Goal: Information Seeking & Learning: Learn about a topic

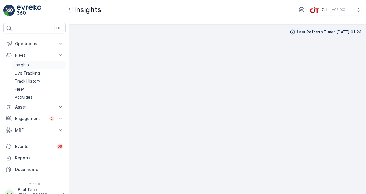
click at [36, 63] on link "Insights" at bounding box center [38, 65] width 53 height 8
click at [22, 63] on p "Insights" at bounding box center [22, 65] width 15 height 6
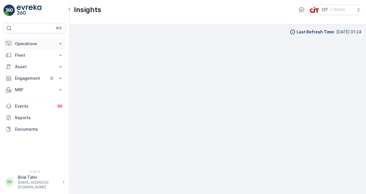
click at [62, 44] on icon at bounding box center [61, 44] width 6 height 6
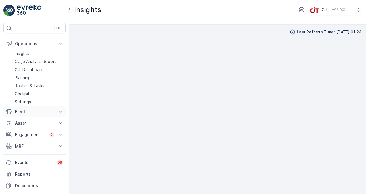
click at [61, 110] on icon at bounding box center [61, 112] width 6 height 6
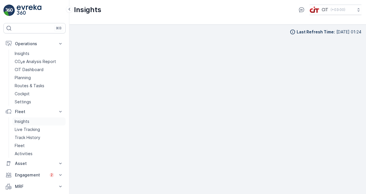
click at [32, 121] on link "Insights" at bounding box center [38, 121] width 53 height 8
click at [28, 122] on p "Insights" at bounding box center [22, 122] width 15 height 6
click at [23, 121] on p "Insights" at bounding box center [22, 122] width 15 height 6
click at [34, 84] on p "Routes & Tasks" at bounding box center [30, 86] width 30 height 6
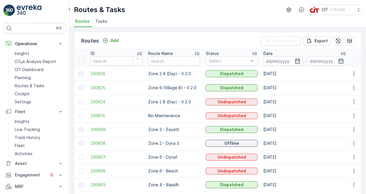
click at [168, 74] on p "Zone 2 A (Day) - V 2.0" at bounding box center [174, 74] width 52 height 6
click at [100, 74] on span "230626" at bounding box center [117, 74] width 52 height 6
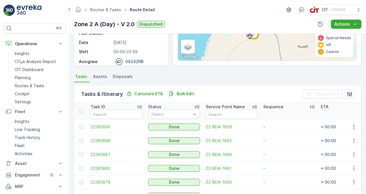
scroll to position [121, 0]
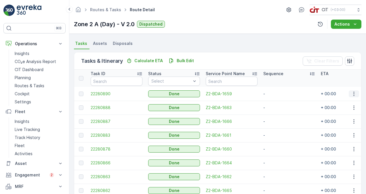
click at [351, 93] on icon "button" at bounding box center [354, 94] width 6 height 6
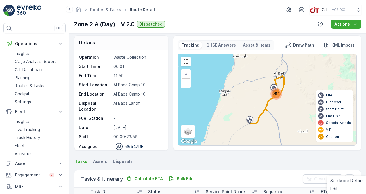
scroll to position [0, 0]
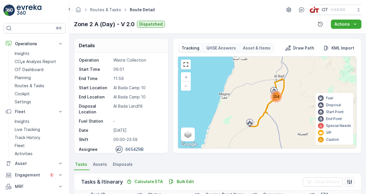
click at [223, 47] on p "QHSE Answers" at bounding box center [221, 48] width 30 height 6
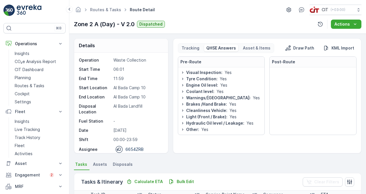
click at [249, 50] on p "Asset & Items" at bounding box center [257, 48] width 28 height 6
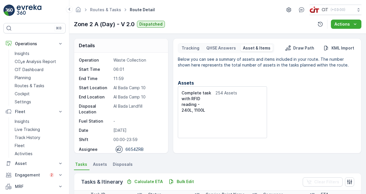
click at [228, 47] on p "QHSE Answers" at bounding box center [221, 48] width 30 height 6
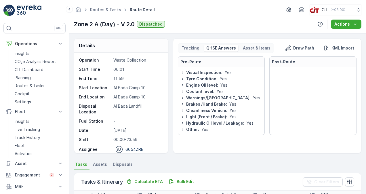
click at [198, 46] on div "Tracking" at bounding box center [190, 48] width 22 height 7
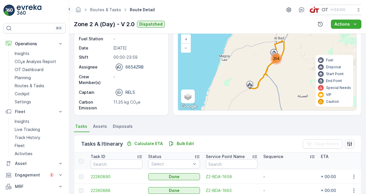
scroll to position [58, 0]
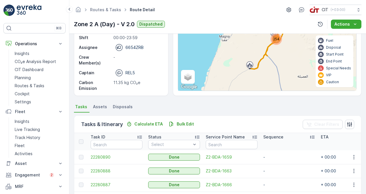
click at [100, 110] on li "Assets" at bounding box center [101, 108] width 18 height 10
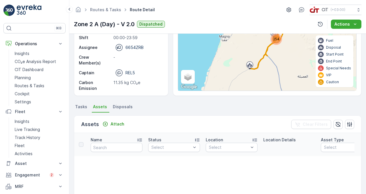
click at [84, 108] on span "Tasks" at bounding box center [81, 107] width 12 height 6
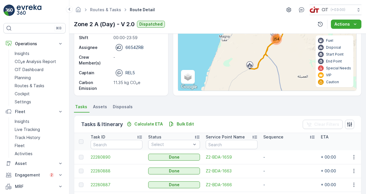
click at [125, 107] on span "Disposals" at bounding box center [123, 107] width 20 height 6
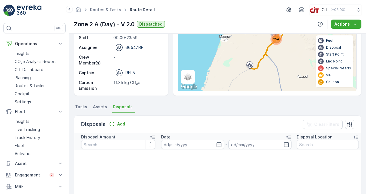
click at [85, 107] on span "Tasks" at bounding box center [81, 107] width 12 height 6
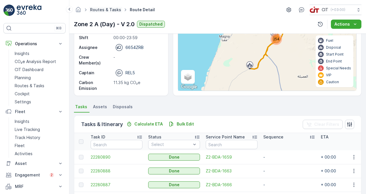
click at [103, 8] on link "Routes & Tasks" at bounding box center [105, 9] width 31 height 5
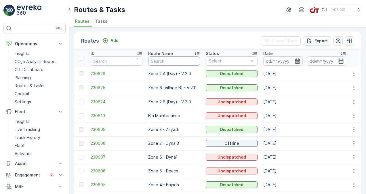
click at [163, 60] on input "text" at bounding box center [174, 60] width 52 height 9
paste input "Zone 2 A (Sudani & Highway) - V 2.0"
type input "Zone 2 A (Sudani & Highway) - V 2.0"
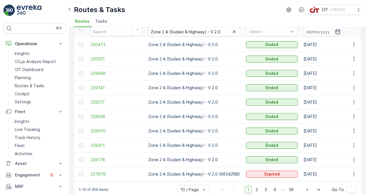
scroll to position [40, 0]
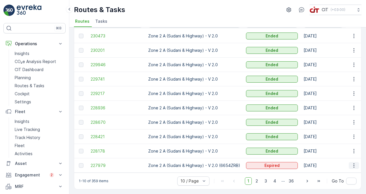
click at [353, 163] on icon "button" at bounding box center [354, 166] width 6 height 6
click at [345, 170] on span "See More Details" at bounding box center [340, 171] width 33 height 6
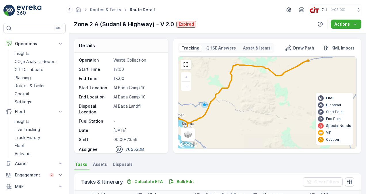
drag, startPoint x: 289, startPoint y: 141, endPoint x: 224, endPoint y: 112, distance: 71.5
click at [224, 112] on div "116 + − Satellite Roadmap Terrain Hybrid Leaflet Keyboard shortcuts Map Data Ma…" at bounding box center [267, 103] width 178 height 92
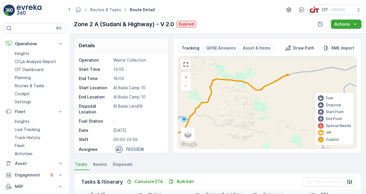
drag, startPoint x: 274, startPoint y: 99, endPoint x: 258, endPoint y: 111, distance: 20.3
click at [258, 111] on div "116 + − Satellite Roadmap Terrain Hybrid Leaflet Keyboard shortcuts Map Data Ma…" at bounding box center [267, 103] width 178 height 92
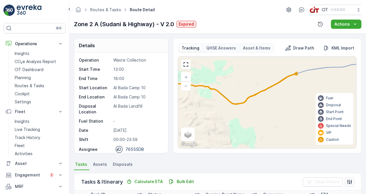
drag, startPoint x: 295, startPoint y: 73, endPoint x: 291, endPoint y: 89, distance: 16.8
click at [291, 89] on div "15 101 + − Satellite Roadmap Terrain Hybrid Leaflet Keyboard shortcuts Map Data…" at bounding box center [267, 103] width 178 height 92
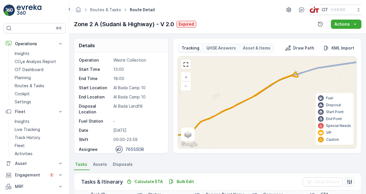
drag, startPoint x: 293, startPoint y: 92, endPoint x: 289, endPoint y: 102, distance: 11.6
click at [289, 103] on div "14 5 96 + − Satellite Roadmap Terrain Hybrid Leaflet Keyboard shortcuts Map Dat…" at bounding box center [267, 103] width 178 height 92
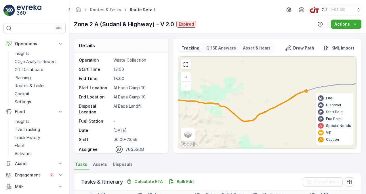
drag, startPoint x: 275, startPoint y: 108, endPoint x: 307, endPoint y: 104, distance: 32.5
click at [306, 105] on div "15 101 + − Satellite Roadmap Terrain Hybrid Leaflet Keyboard shortcuts Map Data…" at bounding box center [267, 103] width 178 height 92
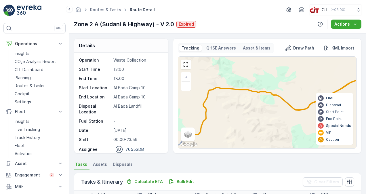
drag, startPoint x: 241, startPoint y: 118, endPoint x: 271, endPoint y: 108, distance: 32.2
click at [271, 109] on div "15 101 + − Satellite Roadmap Terrain Hybrid Leaflet Keyboard shortcuts Map Data…" at bounding box center [267, 103] width 178 height 92
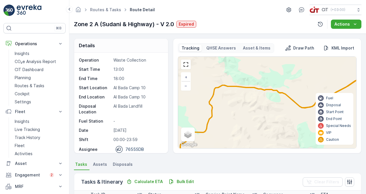
drag, startPoint x: 246, startPoint y: 127, endPoint x: 263, endPoint y: 108, distance: 25.7
click at [262, 110] on div "15 101 + − Satellite Roadmap Terrain Hybrid Leaflet Keyboard shortcuts Map Data…" at bounding box center [267, 103] width 178 height 92
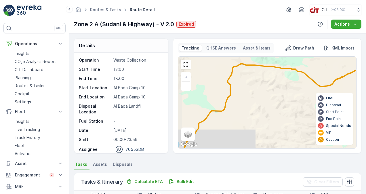
drag, startPoint x: 231, startPoint y: 121, endPoint x: 262, endPoint y: 104, distance: 36.1
click at [262, 104] on div "15 101 + − Satellite Roadmap Terrain Hybrid Leaflet Keyboard shortcuts Map Data…" at bounding box center [267, 103] width 178 height 92
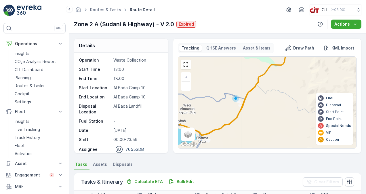
drag, startPoint x: 246, startPoint y: 117, endPoint x: 264, endPoint y: 95, distance: 28.8
click at [264, 95] on div "15 101 + − Satellite Roadmap Terrain Hybrid Leaflet Keyboard shortcuts Map Data…" at bounding box center [267, 103] width 178 height 92
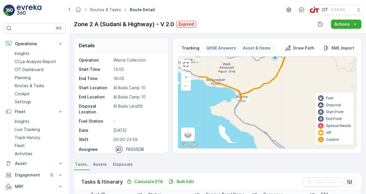
drag, startPoint x: 229, startPoint y: 136, endPoint x: 269, endPoint y: 95, distance: 57.0
click at [269, 95] on div "15 101 + − Satellite Roadmap Terrain Hybrid Leaflet Keyboard shortcuts Map Data…" at bounding box center [267, 103] width 178 height 92
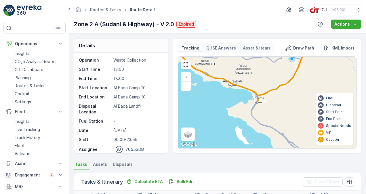
drag, startPoint x: 235, startPoint y: 109, endPoint x: 257, endPoint y: 110, distance: 21.9
click at [256, 110] on div "15 101 + − Satellite Roadmap Terrain Hybrid Leaflet Keyboard shortcuts Map Data…" at bounding box center [267, 103] width 178 height 92
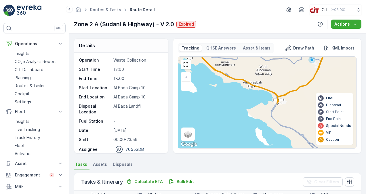
drag, startPoint x: 226, startPoint y: 81, endPoint x: 245, endPoint y: 114, distance: 38.5
click at [242, 112] on div "15 101 + − Satellite Roadmap Terrain Hybrid Leaflet Keyboard shortcuts Map Data…" at bounding box center [267, 103] width 178 height 92
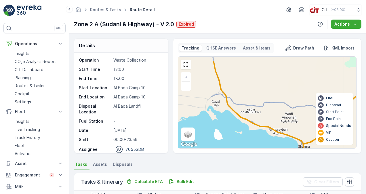
drag, startPoint x: 213, startPoint y: 90, endPoint x: 231, endPoint y: 124, distance: 38.2
click at [230, 123] on div "15 101 + − Satellite Roadmap Terrain Hybrid Leaflet Keyboard shortcuts Map Data…" at bounding box center [267, 103] width 178 height 92
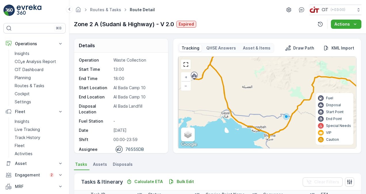
drag, startPoint x: 213, startPoint y: 94, endPoint x: 244, endPoint y: 110, distance: 34.2
click at [241, 108] on div "116 + − Satellite Roadmap Terrain Hybrid Leaflet Keyboard shortcuts Map Data Ma…" at bounding box center [267, 103] width 178 height 92
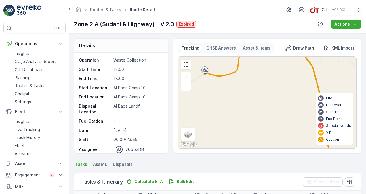
drag, startPoint x: 217, startPoint y: 101, endPoint x: 248, endPoint y: 117, distance: 34.8
click at [245, 115] on div "14 5 96 + − Satellite Roadmap Terrain Hybrid Leaflet Keyboard shortcuts Map Dat…" at bounding box center [267, 103] width 178 height 92
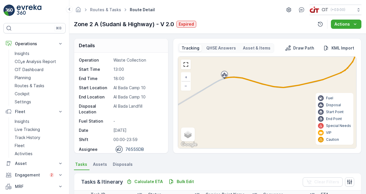
drag, startPoint x: 228, startPoint y: 85, endPoint x: 248, endPoint y: 106, distance: 29.5
click at [248, 106] on div "2 2 6 3 4 5 16 42 7 4 10 5 6 + − Satellite Roadmap Terrain Hybrid Leaflet Keybo…" at bounding box center [267, 103] width 178 height 92
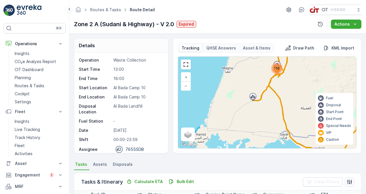
drag, startPoint x: 287, startPoint y: 76, endPoint x: 285, endPoint y: 88, distance: 12.4
click at [285, 87] on div "116 + − Satellite Roadmap Terrain Hybrid Leaflet Keyboard shortcuts Map Data Ma…" at bounding box center [267, 103] width 178 height 92
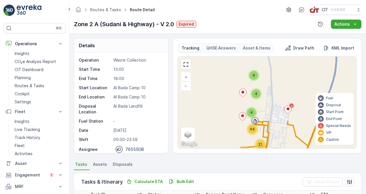
drag, startPoint x: 291, startPoint y: 58, endPoint x: 282, endPoint y: 131, distance: 73.9
click at [282, 131] on div "4 9 4 64 11 21 + − Satellite Roadmap Terrain Hybrid Leaflet Keyboard shortcuts …" at bounding box center [267, 103] width 178 height 92
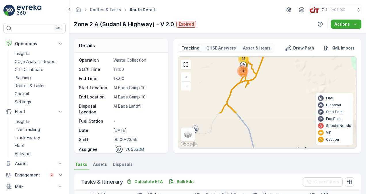
drag, startPoint x: 256, startPoint y: 124, endPoint x: 219, endPoint y: 80, distance: 57.8
click at [218, 80] on div "15 101 + − Satellite Roadmap Terrain Hybrid Leaflet Keyboard shortcuts Map Data…" at bounding box center [267, 103] width 178 height 92
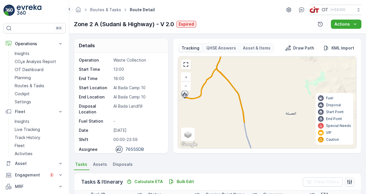
drag, startPoint x: 270, startPoint y: 134, endPoint x: 259, endPoint y: 97, distance: 38.4
click at [259, 97] on div "15 101 + − Satellite Roadmap Terrain Hybrid Leaflet Keyboard shortcuts Map Data…" at bounding box center [267, 103] width 178 height 92
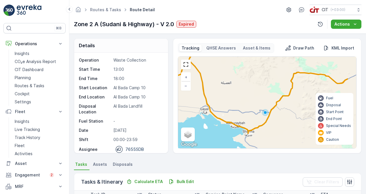
drag, startPoint x: 216, startPoint y: 115, endPoint x: 190, endPoint y: 90, distance: 35.6
click at [190, 90] on div "116 + − Satellite Roadmap Terrain Hybrid Leaflet Keyboard shortcuts Map Data Ma…" at bounding box center [267, 103] width 178 height 92
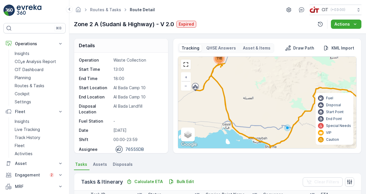
drag, startPoint x: 258, startPoint y: 92, endPoint x: 281, endPoint y: 108, distance: 28.1
click at [281, 108] on div "116 + − Satellite Roadmap Terrain Hybrid Leaflet Keyboard shortcuts Map Data Ma…" at bounding box center [267, 103] width 178 height 92
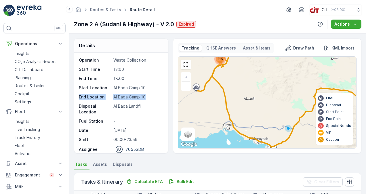
drag, startPoint x: 168, startPoint y: 86, endPoint x: 169, endPoint y: 98, distance: 12.4
click at [169, 98] on div "Details Operation Waste Collection Start Time 13:00 End Time 18:00 Start Locati…" at bounding box center [217, 95] width 287 height 115
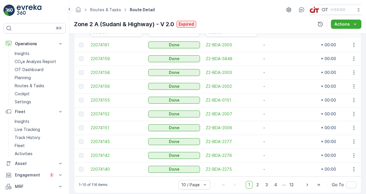
scroll to position [178, 0]
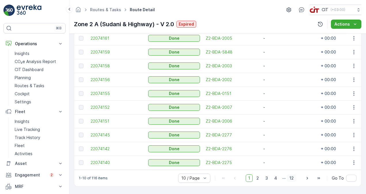
click at [290, 179] on span "12" at bounding box center [291, 177] width 9 height 7
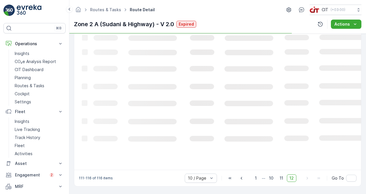
scroll to position [161, 0]
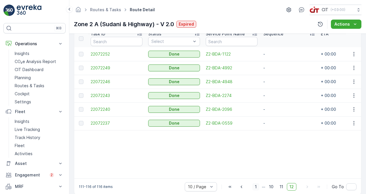
click at [254, 189] on span "1" at bounding box center [255, 186] width 7 height 7
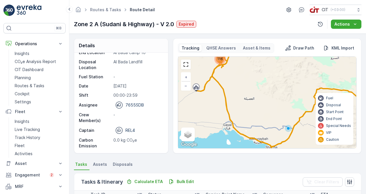
scroll to position [58, 0]
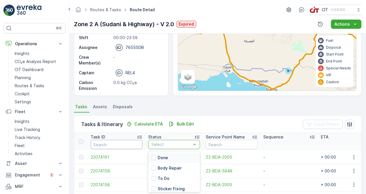
click at [110, 143] on input "text" at bounding box center [117, 144] width 52 height 9
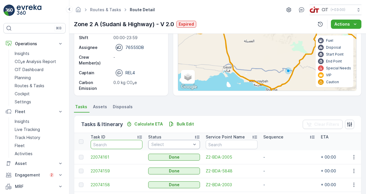
paste input "Z2-BDA-2048"
type input "Z2-BDA-2048"
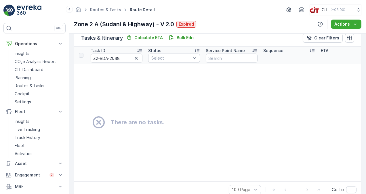
scroll to position [115, 0]
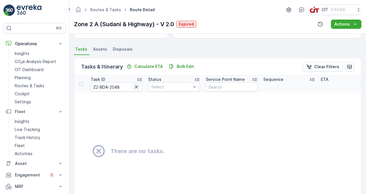
click at [137, 87] on icon "button" at bounding box center [136, 86] width 3 height 3
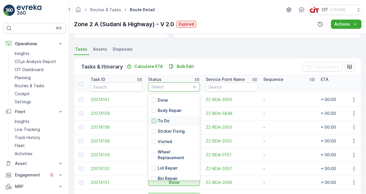
click at [155, 120] on div at bounding box center [154, 121] width 5 height 5
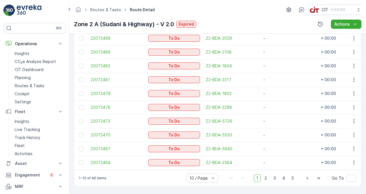
scroll to position [178, 0]
click at [264, 179] on span "2" at bounding box center [266, 177] width 8 height 7
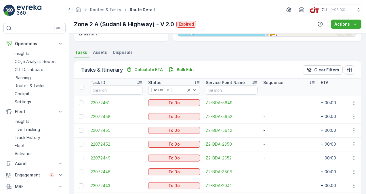
scroll to position [74, 0]
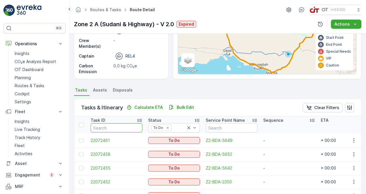
click at [118, 125] on input "text" at bounding box center [117, 127] width 52 height 9
paste input "Z2-BDA-2048"
type input "Z2-BDA-2048"
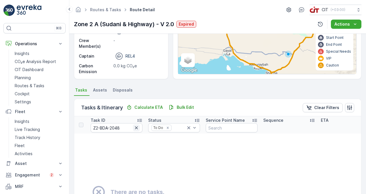
click at [136, 128] on icon "button" at bounding box center [136, 127] width 3 height 3
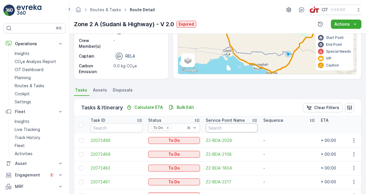
click at [227, 127] on input "text" at bounding box center [232, 127] width 52 height 9
paste input "Z2-BDA-2048"
type input "Z2-BDA-2048"
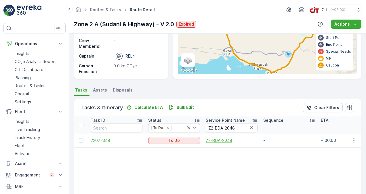
click at [213, 141] on span "Z2-BDA-2048" at bounding box center [232, 141] width 52 height 6
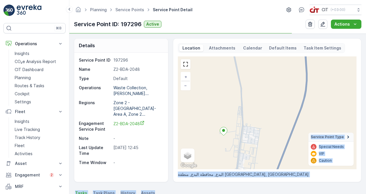
drag, startPoint x: 243, startPoint y: 186, endPoint x: 249, endPoint y: 168, distance: 18.4
click at [249, 168] on div "Details Service Point ID 197296 Name Z2-BDA-2048 Type Default Operations Waste …" at bounding box center [217, 114] width 297 height 160
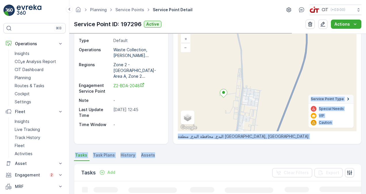
scroll to position [36, 0]
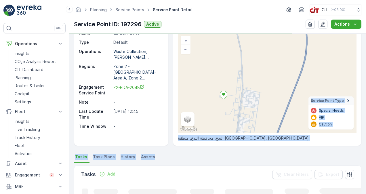
click at [258, 146] on div "Details Service Point ID 197296 Name Z2-BDA-2048 Type Default Operations Waste …" at bounding box center [217, 114] width 297 height 160
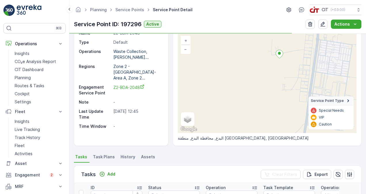
scroll to position [22, 0]
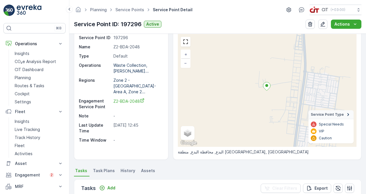
drag, startPoint x: 289, startPoint y: 72, endPoint x: 279, endPoint y: 88, distance: 19.0
click at [279, 88] on div "+ − Satellite Roadmap Terrain Hybrid Leaflet Keyboard shortcuts Map Data Map da…" at bounding box center [267, 90] width 179 height 113
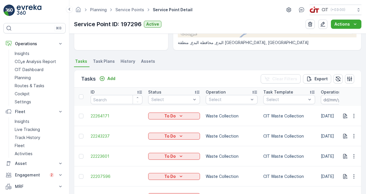
scroll to position [138, 0]
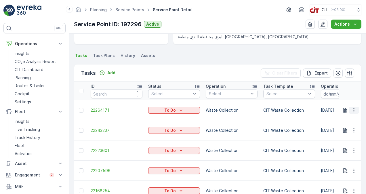
click at [353, 110] on icon "button" at bounding box center [353, 110] width 1 height 4
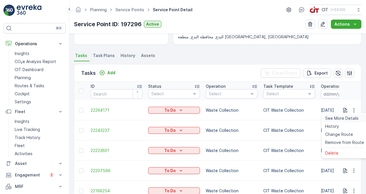
click at [353, 117] on span "See More Details" at bounding box center [341, 118] width 33 height 6
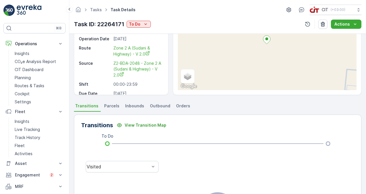
scroll to position [86, 0]
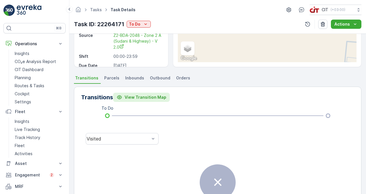
click at [138, 96] on p "View Transition Map" at bounding box center [146, 97] width 42 height 6
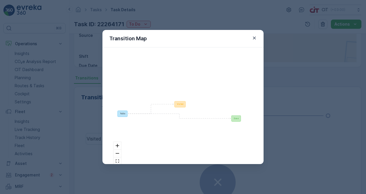
click at [123, 115] on div "To Do" at bounding box center [122, 114] width 10 height 6
click at [180, 104] on div "Visited" at bounding box center [179, 104] width 11 height 6
click at [253, 37] on icon "button" at bounding box center [254, 38] width 6 height 6
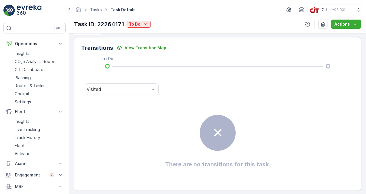
scroll to position [140, 0]
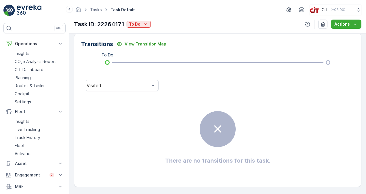
click at [223, 123] on icon at bounding box center [218, 129] width 14 height 14
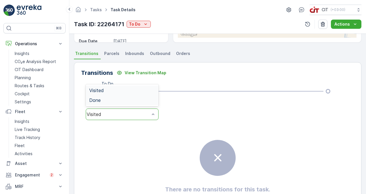
click at [119, 98] on div "Done" at bounding box center [122, 100] width 66 height 5
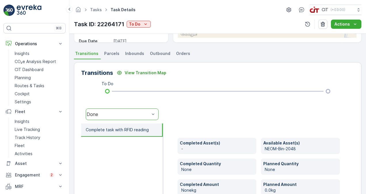
click at [86, 55] on span "Transitions" at bounding box center [86, 54] width 23 height 6
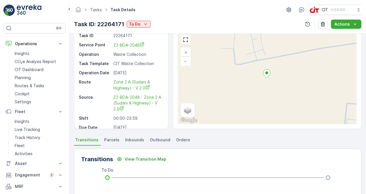
scroll to position [0, 0]
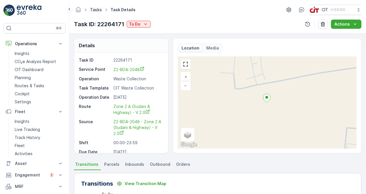
click at [95, 9] on link "Tasks" at bounding box center [96, 9] width 12 height 5
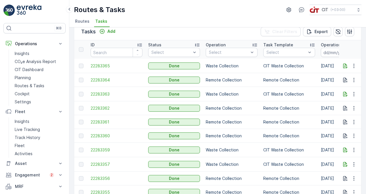
scroll to position [38, 0]
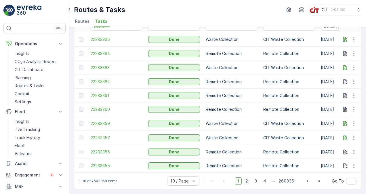
click at [246, 182] on span "2" at bounding box center [247, 180] width 8 height 7
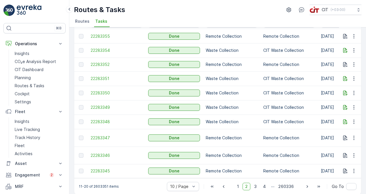
scroll to position [10, 0]
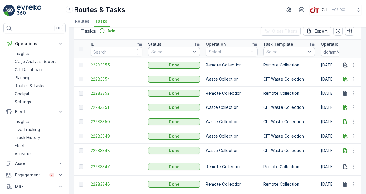
click at [78, 22] on span "Routes" at bounding box center [82, 21] width 14 height 6
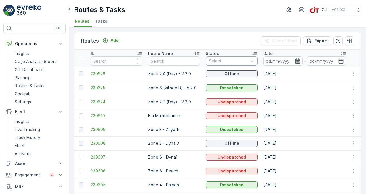
click at [199, 24] on ul "Routes Tasks" at bounding box center [215, 22] width 283 height 10
click at [97, 89] on span "230625" at bounding box center [117, 88] width 52 height 6
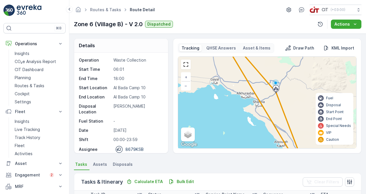
drag, startPoint x: 267, startPoint y: 93, endPoint x: 269, endPoint y: 106, distance: 13.7
click at [269, 106] on div "223 + − Satellite Roadmap Terrain Hybrid Leaflet Keyboard shortcuts Map Data Ma…" at bounding box center [267, 103] width 178 height 92
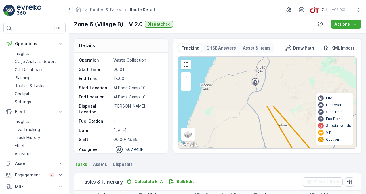
drag, startPoint x: 260, startPoint y: 87, endPoint x: 305, endPoint y: 146, distance: 73.8
click at [305, 146] on div "223 + − Satellite Roadmap Terrain Hybrid Leaflet Keyboard shortcuts Map Data Ma…" at bounding box center [267, 103] width 178 height 92
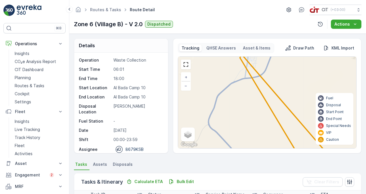
drag, startPoint x: 243, startPoint y: 87, endPoint x: 255, endPoint y: 115, distance: 30.0
click at [255, 115] on div "2 23 198 + − Satellite Roadmap Terrain Hybrid Leaflet Keyboard shortcuts Map Da…" at bounding box center [267, 103] width 178 height 92
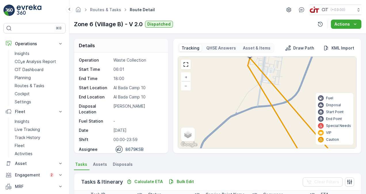
drag, startPoint x: 248, startPoint y: 87, endPoint x: 254, endPoint y: 114, distance: 27.5
click at [254, 114] on div "2 7 16 8 123 67 + − Satellite Roadmap Terrain Hybrid Leaflet Keyboard shortcuts…" at bounding box center [267, 103] width 178 height 92
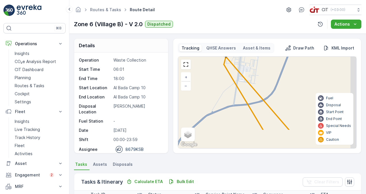
drag, startPoint x: 261, startPoint y: 120, endPoint x: 228, endPoint y: 89, distance: 45.4
click at [228, 89] on div "2 7 16 8 123 67 + − Satellite Roadmap Terrain Hybrid Leaflet Keyboard shortcuts…" at bounding box center [267, 103] width 178 height 92
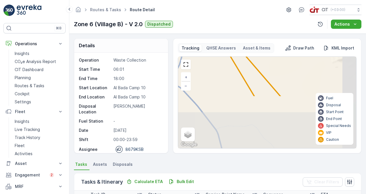
drag, startPoint x: 269, startPoint y: 137, endPoint x: 249, endPoint y: 75, distance: 64.7
click at [249, 75] on div "2 23 198 + − Satellite Roadmap Terrain Hybrid Leaflet Keyboard shortcuts Map Da…" at bounding box center [267, 103] width 178 height 92
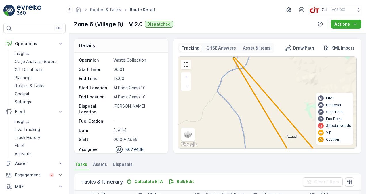
drag, startPoint x: 275, startPoint y: 125, endPoint x: 251, endPoint y: 95, distance: 38.9
click at [251, 95] on div "223 + − Satellite Roadmap Terrain Hybrid Leaflet Keyboard shortcuts Map Data Ma…" at bounding box center [267, 103] width 178 height 92
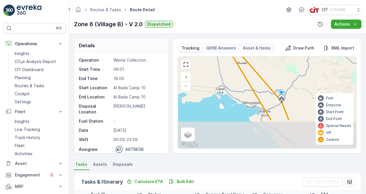
drag, startPoint x: 272, startPoint y: 123, endPoint x: 254, endPoint y: 83, distance: 43.8
click at [254, 83] on div "223 + − Satellite Roadmap Terrain Hybrid Leaflet Keyboard shortcuts Map Data Ma…" at bounding box center [267, 103] width 178 height 92
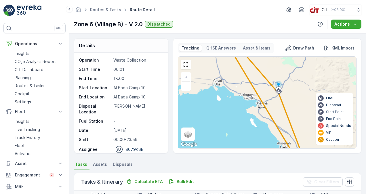
drag, startPoint x: 280, startPoint y: 126, endPoint x: 272, endPoint y: 105, distance: 22.1
click at [272, 105] on div "223 + − Satellite Roadmap Terrain Hybrid Leaflet Keyboard shortcuts Map Data Ma…" at bounding box center [267, 103] width 178 height 92
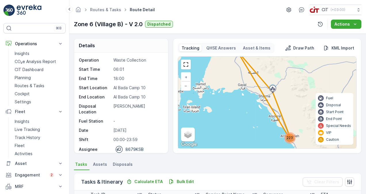
click at [291, 136] on span "223" at bounding box center [290, 138] width 6 height 4
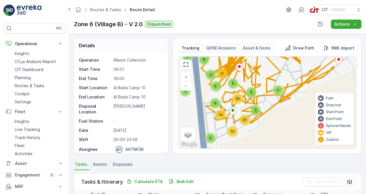
drag, startPoint x: 286, startPoint y: 106, endPoint x: 261, endPoint y: 72, distance: 42.5
click at [261, 72] on div "2 2 3 2 2 2 2 10 4 6 2 11 3 20 5 14 6 5 3 29 3 3 2 2 2 2 3 3 5 3 8 4 3 2 2 4 2 …" at bounding box center [267, 103] width 178 height 92
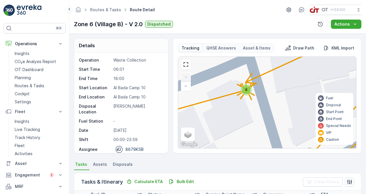
click at [245, 92] on div "8" at bounding box center [246, 89] width 9 height 9
click at [245, 88] on span "8" at bounding box center [246, 89] width 2 height 4
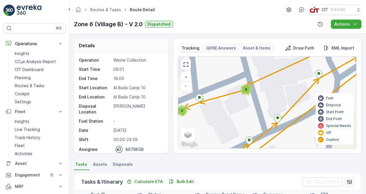
click at [245, 88] on span "8" at bounding box center [246, 89] width 2 height 4
click at [257, 102] on div "2 2 2 2 2 2 2 2 2 3 8 2 2 2 2 2 3 3 2 2 2 2 2 2 2 2 2 2 2 2 2 + − Satellite Roa…" at bounding box center [267, 103] width 178 height 92
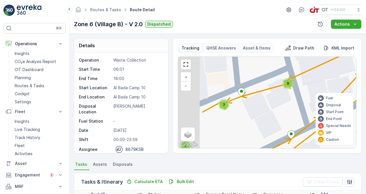
drag, startPoint x: 218, startPoint y: 112, endPoint x: 274, endPoint y: 102, distance: 56.3
click at [274, 102] on div "2 2 2 2 2 2 2 2 2 3 8 2 2 2 2 2 3 3 2 2 2 2 2 2 2 2 2 2 2 2 2 + − Satellite Roa…" at bounding box center [267, 103] width 178 height 92
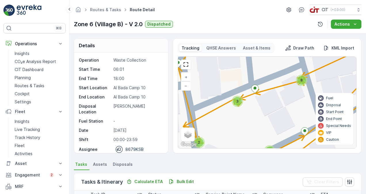
click at [237, 103] on div "3" at bounding box center [237, 101] width 9 height 9
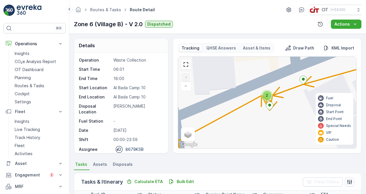
click at [267, 98] on div "2" at bounding box center [267, 95] width 9 height 9
click at [270, 106] on icon at bounding box center [269, 106] width 7 height 8
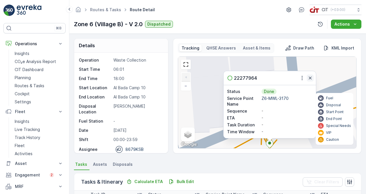
click at [309, 79] on icon "button" at bounding box center [310, 78] width 6 height 6
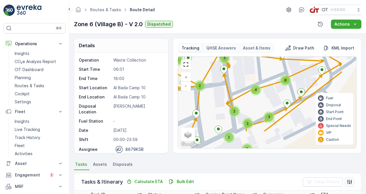
drag, startPoint x: 297, startPoint y: 134, endPoint x: 265, endPoint y: 107, distance: 41.5
click at [265, 107] on div "2 2 2 2 3 2 2 2 4 2 4 8 3 2 2 2 2 3 2 2 3 3 3 4 2 3 2 5 2 2 2 2 2 2 2 2 2 2 3 +…" at bounding box center [267, 103] width 178 height 92
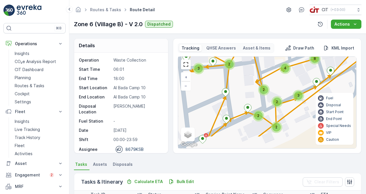
drag, startPoint x: 249, startPoint y: 110, endPoint x: 279, endPoint y: 87, distance: 37.4
click at [278, 87] on div "2 2 2 2 3 2 2 2 4 2 4 8 3 2 2 2 2 3 2 2 3 3 3 4 2 3 2 5 2 2 2 2 2 2 2 2 2 2 3 +…" at bounding box center [267, 103] width 178 height 92
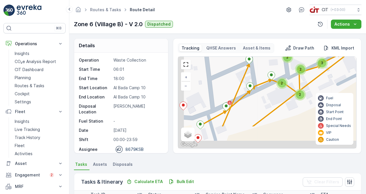
drag, startPoint x: 243, startPoint y: 136, endPoint x: 266, endPoint y: 105, distance: 38.7
click at [266, 105] on div "2 2 2 2 3 2 2 2 4 2 4 8 3 2 2 2 2 3 2 2 3 3 3 4 2 3 2 5 2 2 2 2 2 2 2 2 2 2 3 +…" at bounding box center [267, 103] width 178 height 92
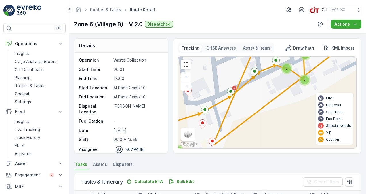
drag, startPoint x: 257, startPoint y: 122, endPoint x: 262, endPoint y: 104, distance: 18.1
click at [262, 104] on div "2 2 2 2 3 2 2 2 4 2 4 8 3 2 2 2 2 3 2 2 3 3 3 4 2 3 2 5 2 2 2 2 2 2 2 2 2 2 3 +…" at bounding box center [267, 103] width 178 height 92
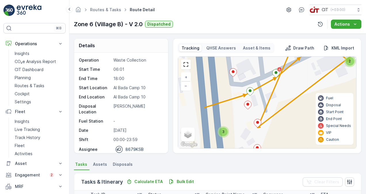
drag, startPoint x: 239, startPoint y: 115, endPoint x: 283, endPoint y: 101, distance: 46.2
click at [283, 101] on div "2 2 2 2 3 2 2 2 4 2 4 8 3 2 2 2 2 3 2 2 3 3 3 4 2 3 2 5 2 2 2 2 2 2 2 2 2 2 3 +…" at bounding box center [267, 103] width 178 height 92
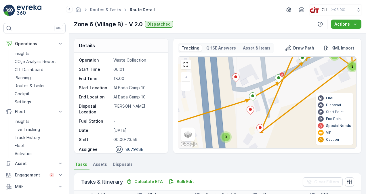
drag, startPoint x: 238, startPoint y: 120, endPoint x: 242, endPoint y: 153, distance: 33.0
click at [242, 153] on div "Tracking QHSE Answers Asset & Items Draw Path KML Import 2 2 2 2 3 2 2 2 4 2 4 …" at bounding box center [267, 95] width 188 height 115
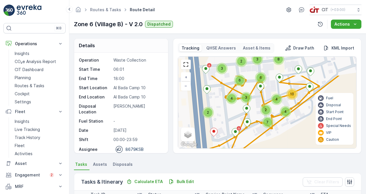
drag, startPoint x: 250, startPoint y: 90, endPoint x: 205, endPoint y: 121, distance: 54.8
click at [205, 121] on div "2 2 2 7 3 2 3 4 2 4 2 4 10 4 2 2 3 6 4 2 3 3 3 3 3 7 6 8 2 2 2 5 2 2 2 3 2 2 2 …" at bounding box center [267, 103] width 178 height 92
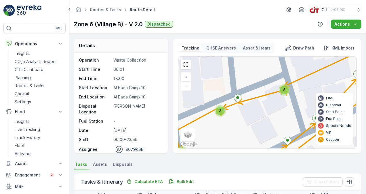
drag, startPoint x: 289, startPoint y: 102, endPoint x: 263, endPoint y: 109, distance: 27.1
click at [263, 109] on div "2 2 2 2 2 2 2 2 2 3 8 2 2 2 2 2 3 3 2 2 2 2 2 2 2 2 2 2 2 2 2 + − Satellite Roa…" at bounding box center [267, 103] width 178 height 92
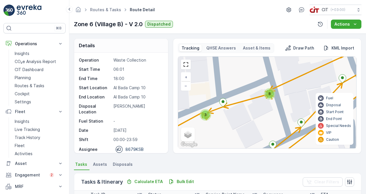
click at [269, 95] on span "8" at bounding box center [269, 94] width 2 height 4
click at [269, 92] on span "8" at bounding box center [269, 94] width 2 height 4
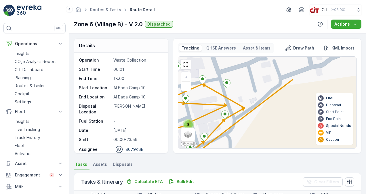
drag, startPoint x: 289, startPoint y: 85, endPoint x: 209, endPoint y: 115, distance: 86.5
click at [209, 115] on div "2 2 2 2 3 2 2 2 4 2 4 8 3 2 2 2 2 3 2 2 3 3 3 4 2 3 2 5 2 2 2 2 2 2 2 2 2 2 3 +…" at bounding box center [267, 103] width 178 height 92
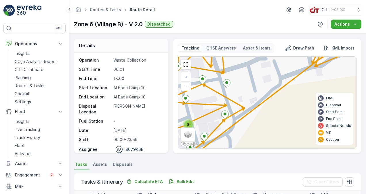
drag, startPoint x: 262, startPoint y: 81, endPoint x: 262, endPoint y: 112, distance: 30.8
click at [262, 111] on div "2 2 2 2 3 2 2 2 4 2 4 8 3 2 2 2 2 3 2 2 3 3 3 4 2 3 2 5 2 2 2 2 2 2 2 2 2 2 3 +…" at bounding box center [267, 103] width 178 height 92
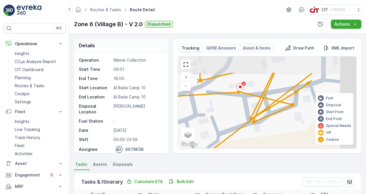
drag, startPoint x: 290, startPoint y: 87, endPoint x: 228, endPoint y: 113, distance: 66.8
click at [228, 113] on div "2 2 2 2 3 2 2 2 4 2 4 8 3 2 2 2 2 3 2 2 3 3 3 4 2 3 2 5 2 2 2 2 2 2 2 2 2 2 3 +…" at bounding box center [267, 103] width 178 height 92
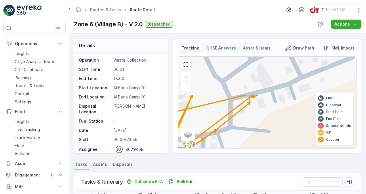
drag, startPoint x: 289, startPoint y: 75, endPoint x: 197, endPoint y: 123, distance: 104.4
click at [197, 123] on div "2 2 2 2 3 2 2 2 4 2 4 8 3 2 2 2 2 3 2 2 3 3 3 4 2 3 2 5 2 2 2 2 2 2 2 2 2 2 3 +…" at bounding box center [267, 103] width 178 height 92
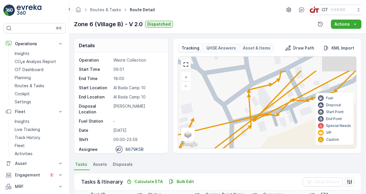
drag, startPoint x: 245, startPoint y: 85, endPoint x: 250, endPoint y: 120, distance: 35.4
click at [250, 120] on div "2 2 2 2 3 2 2 2 4 2 4 8 3 2 2 2 2 3 2 2 3 3 3 4 2 3 2 5 2 2 2 2 2 2 2 2 2 2 3 +…" at bounding box center [267, 103] width 178 height 92
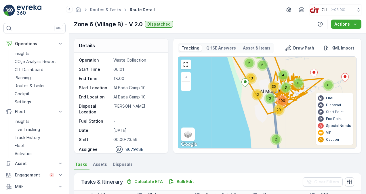
drag, startPoint x: 252, startPoint y: 124, endPoint x: 300, endPoint y: 98, distance: 54.1
click at [300, 98] on div "2 6 3 4 8 2 6 20 100 3 12 35 6 13 + − Satellite Roadmap Terrain Hybrid Leaflet …" at bounding box center [267, 103] width 178 height 92
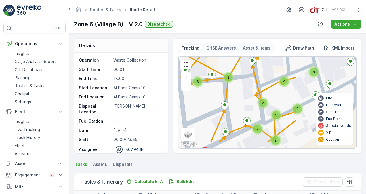
drag, startPoint x: 279, startPoint y: 106, endPoint x: 201, endPoint y: 90, distance: 79.3
click at [201, 90] on div "2 2 2 2 3 2 2 2 4 2 4 8 3 2 2 2 2 3 2 2 3 3 3 4 2 3 2 5 2 2 2 2 2 2 2 2 2 2 3 +…" at bounding box center [267, 103] width 178 height 92
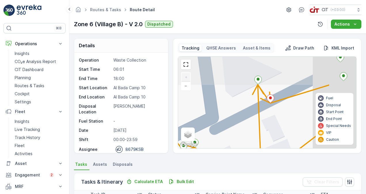
drag, startPoint x: 281, startPoint y: 97, endPoint x: 220, endPoint y: 134, distance: 71.7
click at [220, 134] on div "2 2 2 2 2 2 2 8 2 2 2 2 3 2 2 2 2 + − Satellite Roadmap Terrain Hybrid Leaflet …" at bounding box center [267, 103] width 178 height 92
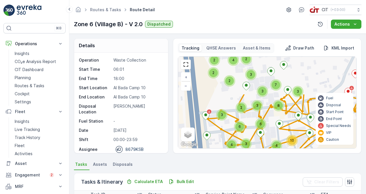
drag, startPoint x: 236, startPoint y: 86, endPoint x: 270, endPoint y: 134, distance: 58.2
click at [270, 134] on div "2 2 2 7 3 2 3 4 2 4 2 4 10 4 2 2 3 6 4 2 3 3 3 3 3 7 6 8 2 2 2 5 2 2 2 3 2 2 2 …" at bounding box center [267, 103] width 178 height 92
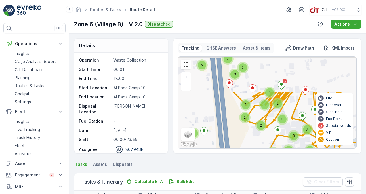
drag, startPoint x: 203, startPoint y: 94, endPoint x: 235, endPoint y: 138, distance: 54.2
click at [235, 138] on div "2 2 2 7 3 2 3 4 2 4 2 4 10 4 2 2 3 6 4 2 3 3 3 3 3 7 6 8 2 2 2 5 2 2 2 3 2 2 2 …" at bounding box center [267, 103] width 178 height 92
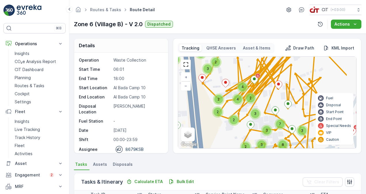
drag, startPoint x: 254, startPoint y: 139, endPoint x: 227, endPoint y: 134, distance: 27.6
click at [227, 134] on div "2 2 2 7 3 2 3 4 2 4 2 4 10 4 2 2 3 6 4 2 3 3 3 3 3 7 6 8 2 2 2 5 2 2 2 3 2 2 2 …" at bounding box center [267, 103] width 178 height 92
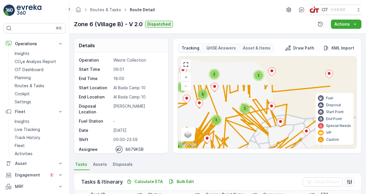
drag, startPoint x: 304, startPoint y: 104, endPoint x: 261, endPoint y: 141, distance: 57.3
click at [261, 141] on div "2 2 3 2 2 2 2 10 4 6 2 11 3 20 5 14 6 5 3 29 3 3 2 2 2 2 3 3 5 3 8 4 3 2 2 4 2 …" at bounding box center [267, 103] width 178 height 92
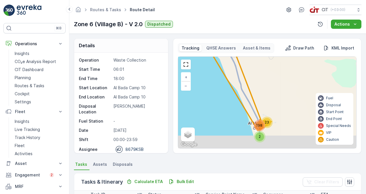
drag, startPoint x: 275, startPoint y: 147, endPoint x: 280, endPoint y: 121, distance: 27.0
click at [280, 122] on div "2 23 198 + − Satellite Roadmap Terrain Hybrid Leaflet Keyboard shortcuts Map Da…" at bounding box center [267, 103] width 178 height 92
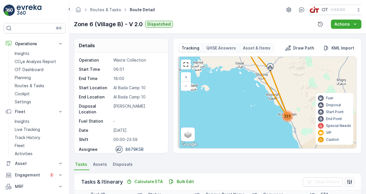
drag, startPoint x: 269, startPoint y: 97, endPoint x: 288, endPoint y: 97, distance: 18.4
click at [288, 97] on div "223 + − Satellite Roadmap Terrain Hybrid Leaflet Keyboard shortcuts Map Data Ma…" at bounding box center [267, 103] width 178 height 92
click at [107, 9] on link "Routes & Tasks" at bounding box center [105, 9] width 31 height 5
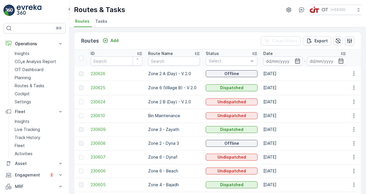
click at [177, 102] on p "Zone 2 B (Day) - V 2.0" at bounding box center [174, 102] width 52 height 6
click at [98, 100] on span "230624" at bounding box center [117, 102] width 52 height 6
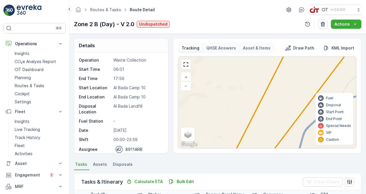
drag, startPoint x: 309, startPoint y: 83, endPoint x: 241, endPoint y: 121, distance: 78.3
click at [242, 120] on div "2 8 5 11 17 35 6 3 18 118 22 6 63 54 + − Satellite Roadmap Terrain Hybrid Leafl…" at bounding box center [267, 103] width 178 height 92
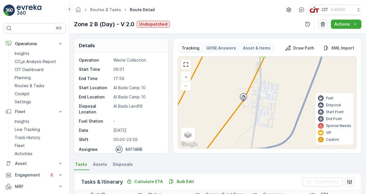
drag, startPoint x: 268, startPoint y: 84, endPoint x: 271, endPoint y: 136, distance: 51.6
click at [270, 133] on div "2 8 5 11 17 35 6 3 18 118 22 6 63 54 + − Satellite Roadmap Terrain Hybrid Leafl…" at bounding box center [267, 103] width 178 height 92
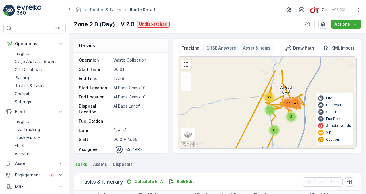
drag, startPoint x: 279, startPoint y: 67, endPoint x: 279, endPoint y: 89, distance: 22.5
click at [279, 89] on div "10 5 63 6 3 136 147 + − Satellite Roadmap Terrain Hybrid Leaflet Keyboard short…" at bounding box center [267, 103] width 178 height 92
click at [104, 9] on link "Routes & Tasks" at bounding box center [105, 9] width 31 height 5
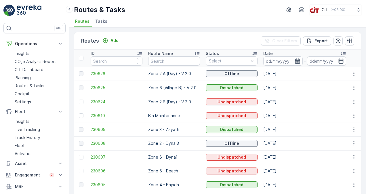
scroll to position [29, 0]
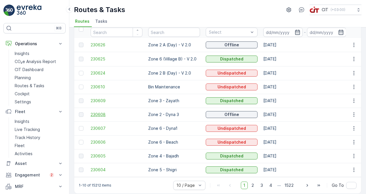
click at [97, 113] on span "230608" at bounding box center [117, 115] width 52 height 6
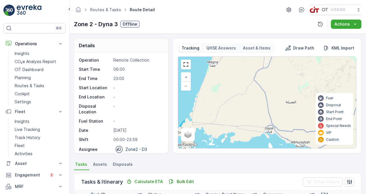
drag, startPoint x: 281, startPoint y: 104, endPoint x: 279, endPoint y: 122, distance: 18.6
click at [279, 122] on div "5 + − Satellite Roadmap Terrain Hybrid Leaflet Keyboard shortcuts Map Data Map …" at bounding box center [267, 103] width 178 height 92
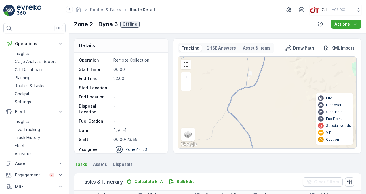
drag, startPoint x: 272, startPoint y: 107, endPoint x: 273, endPoint y: 113, distance: 6.8
click at [273, 113] on div "5 + − Satellite Roadmap Terrain Hybrid Leaflet Keyboard shortcuts Map Data Map …" at bounding box center [267, 103] width 178 height 92
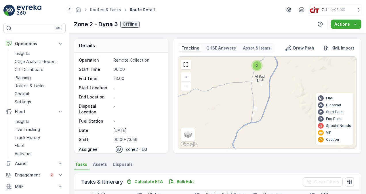
drag, startPoint x: 276, startPoint y: 121, endPoint x: 277, endPoint y: 133, distance: 12.4
click at [277, 133] on div "5 + − Satellite Roadmap Terrain Hybrid Leaflet Keyboard shortcuts Map Data Map …" at bounding box center [267, 103] width 178 height 92
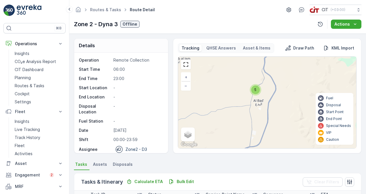
drag, startPoint x: 273, startPoint y: 130, endPoint x: 270, endPoint y: 99, distance: 31.2
click at [270, 100] on div "5 + − Satellite Roadmap Terrain Hybrid Leaflet Keyboard shortcuts Map Data Map …" at bounding box center [267, 103] width 178 height 92
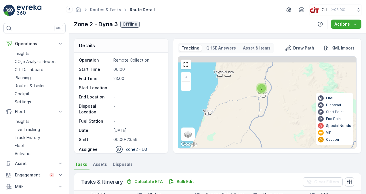
drag, startPoint x: 272, startPoint y: 129, endPoint x: 266, endPoint y: 89, distance: 40.2
click at [266, 90] on div "5 + − Satellite Roadmap Terrain Hybrid Leaflet Keyboard shortcuts Map Data Map …" at bounding box center [267, 103] width 178 height 92
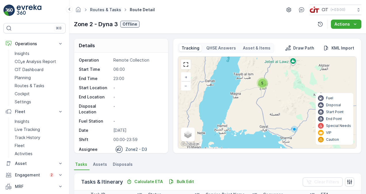
click at [97, 8] on link "Routes & Tasks" at bounding box center [105, 9] width 31 height 5
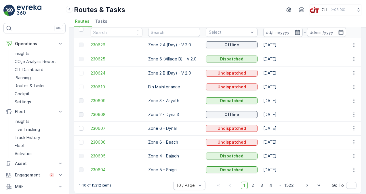
scroll to position [35, 0]
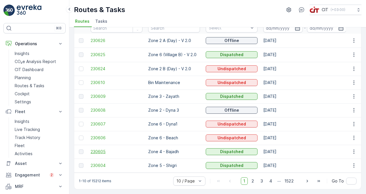
click at [101, 151] on span "230605" at bounding box center [117, 152] width 52 height 6
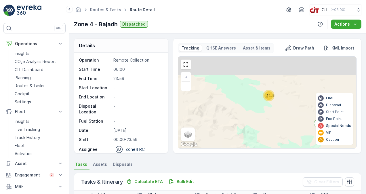
drag, startPoint x: 280, startPoint y: 87, endPoint x: 272, endPoint y: 131, distance: 45.0
click at [272, 131] on div "8 2 14 + − Satellite Roadmap Terrain Hybrid Leaflet Keyboard shortcuts Map Data…" at bounding box center [267, 103] width 178 height 92
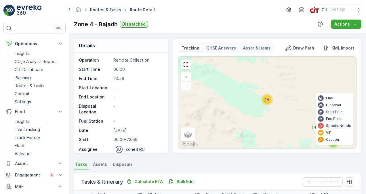
click at [101, 9] on link "Routes & Tasks" at bounding box center [105, 9] width 31 height 5
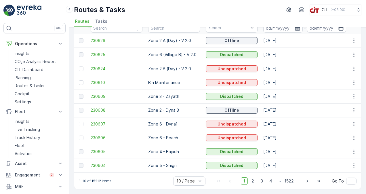
scroll to position [35, 0]
drag, startPoint x: 97, startPoint y: 164, endPoint x: 94, endPoint y: 163, distance: 3.3
click at [94, 163] on span "230604" at bounding box center [117, 166] width 52 height 6
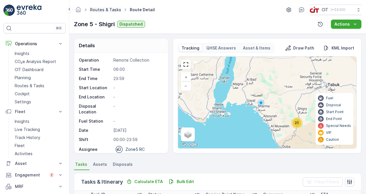
click at [99, 9] on link "Routes & Tasks" at bounding box center [105, 9] width 31 height 5
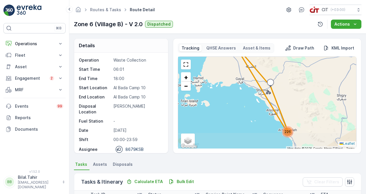
drag, startPoint x: 262, startPoint y: 113, endPoint x: 251, endPoint y: 92, distance: 24.5
click at [251, 92] on div "226 + − Satellite Roadmap Terrain Hybrid Leaflet Keyboard shortcuts Map Data Ma…" at bounding box center [267, 104] width 178 height 94
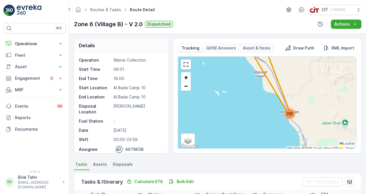
drag, startPoint x: 287, startPoint y: 135, endPoint x: 274, endPoint y: 105, distance: 33.0
click at [274, 105] on div "226 + − Satellite Roadmap Terrain Hybrid Leaflet Keyboard shortcuts Map Data Ma…" at bounding box center [267, 104] width 178 height 94
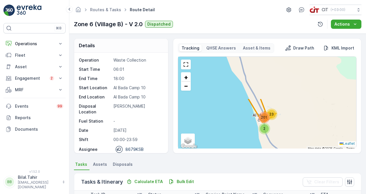
drag, startPoint x: 277, startPoint y: 76, endPoint x: 292, endPoint y: 128, distance: 54.7
click at [292, 128] on div "2 23 201 + − Satellite Roadmap Terrain Hybrid Leaflet Keyboard shortcuts Map Da…" at bounding box center [267, 104] width 178 height 94
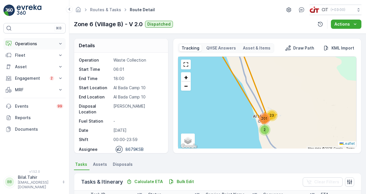
click at [40, 44] on p "Operations" at bounding box center [34, 44] width 39 height 6
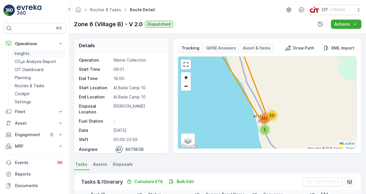
click at [26, 52] on p "Insights" at bounding box center [22, 54] width 15 height 6
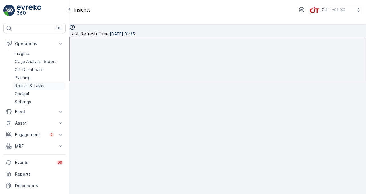
click at [33, 86] on p "Routes & Tasks" at bounding box center [30, 86] width 30 height 6
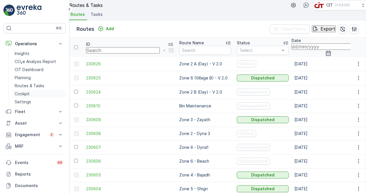
click at [24, 94] on p "Cockpit" at bounding box center [22, 94] width 15 height 6
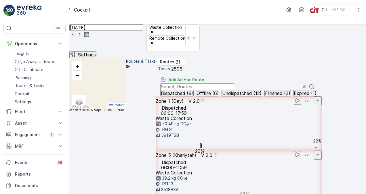
click at [147, 95] on icon at bounding box center [145, 95] width 5 height 1
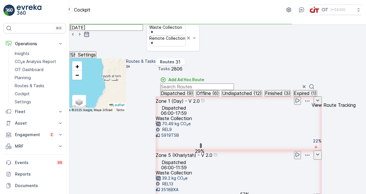
click at [300, 102] on icon at bounding box center [298, 100] width 4 height 4
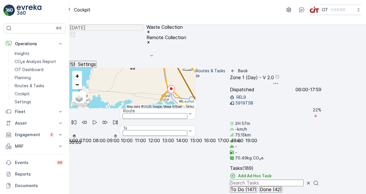
click at [98, 125] on icon "button" at bounding box center [95, 122] width 6 height 6
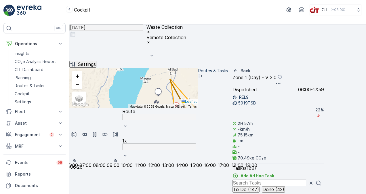
click at [238, 68] on icon "Back" at bounding box center [236, 71] width 6 height 6
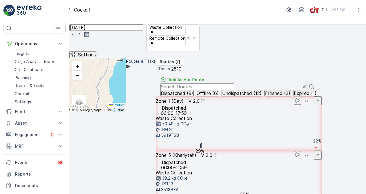
scroll to position [14, 0]
click at [322, 96] on div at bounding box center [307, 100] width 30 height 9
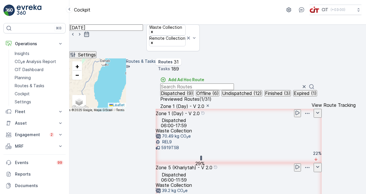
click at [300, 113] on icon at bounding box center [298, 113] width 6 height 6
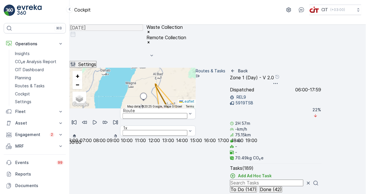
scroll to position [4, 0]
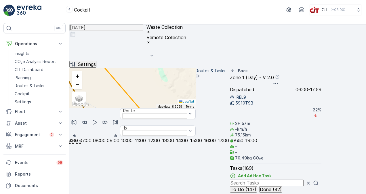
click at [181, 81] on div "2 7 15 10 10 20 5 3 18 2 35 15 36 9 + − Satellite Roadmap Terrain Hybrid Leafle…" at bounding box center [132, 88] width 126 height 40
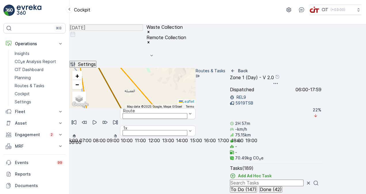
scroll to position [0, 0]
click at [25, 92] on p "Cockpit" at bounding box center [22, 94] width 15 height 6
click at [22, 93] on p "Cockpit" at bounding box center [22, 94] width 15 height 6
click at [248, 68] on div "Back" at bounding box center [239, 71] width 18 height 6
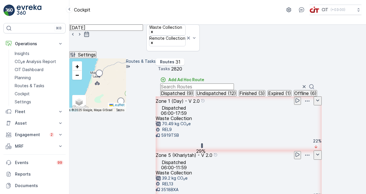
scroll to position [518, 0]
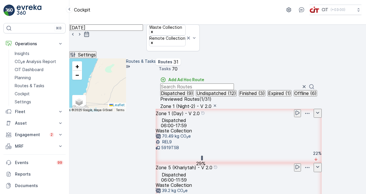
drag, startPoint x: 205, startPoint y: 121, endPoint x: 237, endPoint y: 126, distance: 32.3
click at [126, 112] on div "2 2 16 15 34 + − Satellite Roadmap Terrain Hybrid Leaflet Keyboard shortcuts Ma…" at bounding box center [97, 84] width 57 height 53
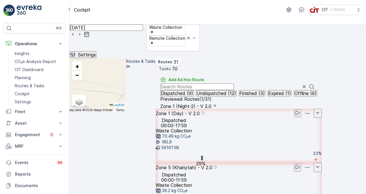
click at [179, 108] on icon at bounding box center [225, 68] width 294 height 469
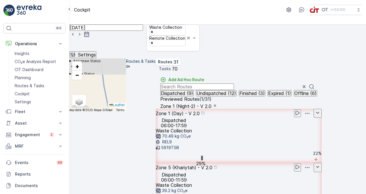
drag, startPoint x: 211, startPoint y: 81, endPoint x: 174, endPoint y: 154, distance: 82.5
click at [126, 112] on div "2 2 9 7 3 16 11 4 4 11 + − Satellite Roadmap Terrain Hybrid Leaflet Keyboard sh…" at bounding box center [97, 84] width 57 height 53
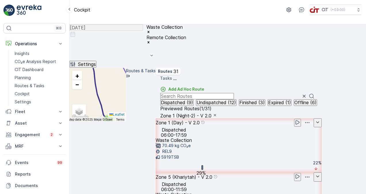
drag, startPoint x: 178, startPoint y: 155, endPoint x: 139, endPoint y: 100, distance: 67.0
click at [126, 100] on div "2 2 16 19 15 4 11 + − Satellite Roadmap Terrain Hybrid Leaflet Keyboard shortcu…" at bounding box center [97, 94] width 57 height 53
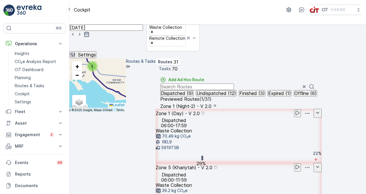
drag, startPoint x: 221, startPoint y: 148, endPoint x: 206, endPoint y: 100, distance: 50.4
click at [126, 102] on div "2 2 16 19 15 4 11 + − Satellite Roadmap Terrain Hybrid Leaflet Keyboard shortcu…" at bounding box center [97, 84] width 57 height 53
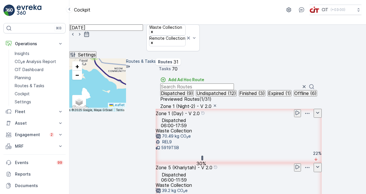
drag, startPoint x: 211, startPoint y: 128, endPoint x: 213, endPoint y: 120, distance: 8.4
click at [126, 112] on div "11 4 2 2 16 15 19 + − Satellite Roadmap Terrain Hybrid Leaflet Keyboard shortcu…" at bounding box center [97, 84] width 57 height 53
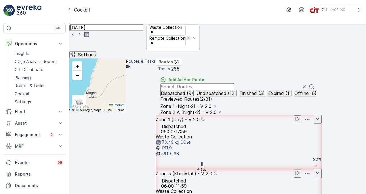
drag, startPoint x: 97, startPoint y: 99, endPoint x: 192, endPoint y: 144, distance: 105.3
click at [126, 112] on div "194 2 2 16 19 15 4 11 + − Satellite Roadmap Terrain Hybrid Leaflet Keyboard sho…" at bounding box center [97, 84] width 57 height 53
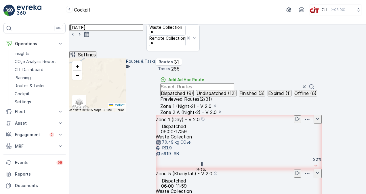
drag, startPoint x: 212, startPoint y: 116, endPoint x: 218, endPoint y: 149, distance: 33.6
click at [126, 112] on div "194 2 2 9 7 5 14 11 4 4 11 + − Satellite Roadmap Terrain Hybrid Leaflet Keyboar…" at bounding box center [97, 84] width 57 height 53
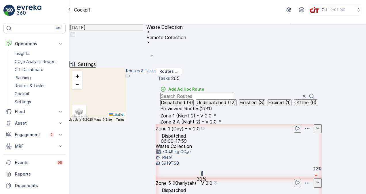
drag, startPoint x: 212, startPoint y: 167, endPoint x: 182, endPoint y: 104, distance: 70.3
click at [126, 104] on div "4 5 32 153 2 2 6 3 2 4 5 4 10 4 7 4 4 11 + − Satellite Roadmap Terrain Hybrid L…" at bounding box center [97, 94] width 57 height 53
drag, startPoint x: 202, startPoint y: 137, endPoint x: 195, endPoint y: 155, distance: 19.1
click at [126, 121] on div "4 5 32 153 2 2 6 3 2 4 5 4 10 4 7 4 4 11 + − Satellite Roadmap Terrain Hybrid L…" at bounding box center [97, 94] width 57 height 53
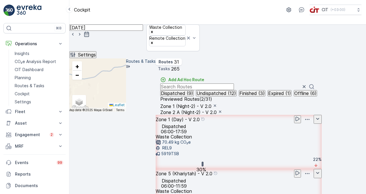
drag, startPoint x: 220, startPoint y: 138, endPoint x: 223, endPoint y: 136, distance: 3.7
click at [126, 112] on div "194 2 2 9 7 6 13 11 4 4 11 + − Satellite Roadmap Terrain Hybrid Leaflet Keyboar…" at bounding box center [97, 84] width 57 height 53
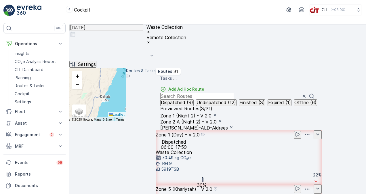
click at [234, 125] on icon "button" at bounding box center [231, 127] width 5 height 5
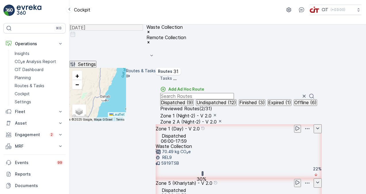
click at [221, 120] on icon "button" at bounding box center [220, 121] width 2 height 2
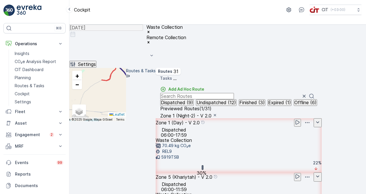
click at [217, 113] on icon "button" at bounding box center [215, 115] width 5 height 5
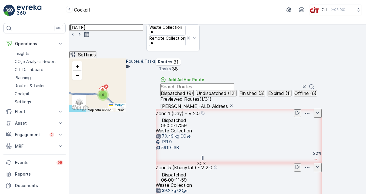
drag, startPoint x: 230, startPoint y: 129, endPoint x: 154, endPoint y: 123, distance: 76.4
click at [126, 112] on div "6 10 10 10 + − Satellite Roadmap Terrain Hybrid Leaflet Keyboard shortcuts Map …" at bounding box center [97, 84] width 57 height 53
drag, startPoint x: 154, startPoint y: 123, endPoint x: 184, endPoint y: 150, distance: 39.8
click at [126, 112] on div "10 10 10 6 + − Satellite Roadmap Terrain Hybrid Leaflet Keyboard shortcuts Map …" at bounding box center [97, 84] width 57 height 53
drag, startPoint x: 206, startPoint y: 157, endPoint x: 177, endPoint y: 149, distance: 30.6
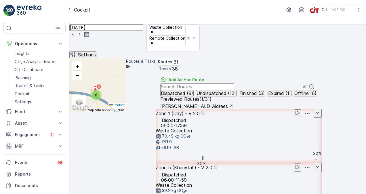
click at [126, 112] on div "6 10 10 10 + − Satellite Roadmap Terrain Hybrid Leaflet Keyboard shortcuts Map …" at bounding box center [97, 84] width 57 height 53
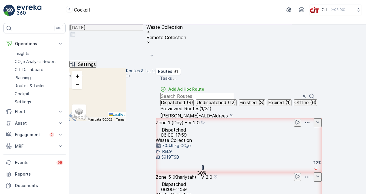
scroll to position [1007, 0]
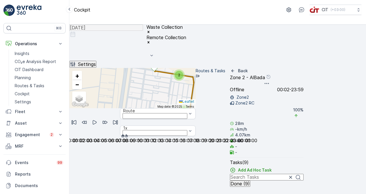
drag, startPoint x: 209, startPoint y: 120, endPoint x: 215, endPoint y: 90, distance: 30.4
click at [196, 90] on div "2 3 2 + − Satellite Roadmap Terrain Hybrid Leaflet Keyboard shortcuts Map Data …" at bounding box center [132, 88] width 126 height 40
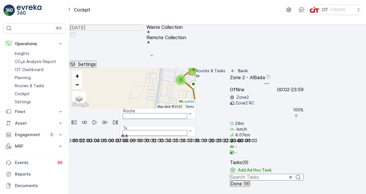
drag, startPoint x: 223, startPoint y: 130, endPoint x: 221, endPoint y: 94, distance: 36.6
click at [196, 94] on div "2 3 2 + − Satellite Roadmap Terrain Hybrid Leaflet Keyboard shortcuts Map Data …" at bounding box center [132, 88] width 126 height 40
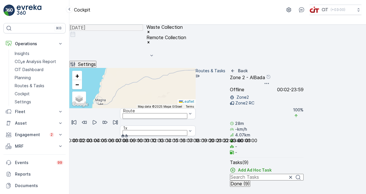
drag, startPoint x: 227, startPoint y: 100, endPoint x: 212, endPoint y: 119, distance: 23.8
click at [196, 108] on div "8 + − Satellite Roadmap Terrain Hybrid Leaflet Keyboard shortcuts Map Data Map …" at bounding box center [132, 88] width 126 height 40
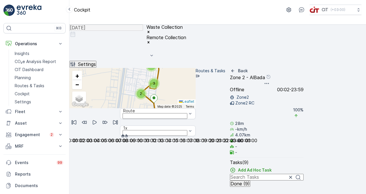
drag, startPoint x: 195, startPoint y: 116, endPoint x: 201, endPoint y: 129, distance: 14.9
click at [196, 108] on div "2 3 2 + − Satellite Roadmap Terrain Hybrid Leaflet Keyboard shortcuts Map Data …" at bounding box center [132, 88] width 126 height 40
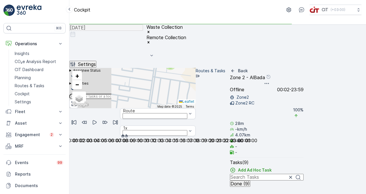
drag, startPoint x: 178, startPoint y: 96, endPoint x: 233, endPoint y: 146, distance: 74.1
click at [196, 108] on div "2 2 2 + − Satellite Roadmap Terrain Hybrid Leaflet Keyboard shortcuts Map Data …" at bounding box center [132, 88] width 126 height 40
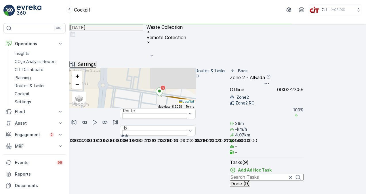
drag, startPoint x: 181, startPoint y: 93, endPoint x: 206, endPoint y: 131, distance: 45.9
click at [196, 108] on div "2 2 2 + − Satellite Roadmap Terrain Hybrid Leaflet Keyboard shortcuts Map Data …" at bounding box center [132, 88] width 126 height 40
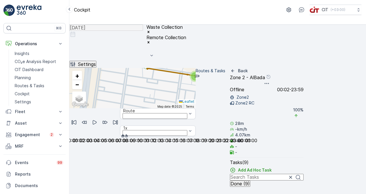
drag, startPoint x: 192, startPoint y: 126, endPoint x: 178, endPoint y: 99, distance: 30.4
click at [178, 99] on div "2 2 2 + − Satellite Roadmap Terrain Hybrid Leaflet Keyboard shortcuts Map Data …" at bounding box center [132, 88] width 126 height 40
click at [76, 79] on icon at bounding box center [72, 76] width 6 height 6
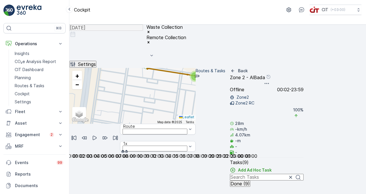
click at [76, 79] on icon at bounding box center [72, 76] width 6 height 6
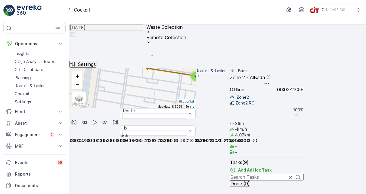
click at [76, 92] on icon at bounding box center [72, 89] width 6 height 6
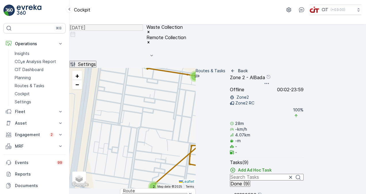
click at [76, 92] on icon at bounding box center [72, 89] width 6 height 6
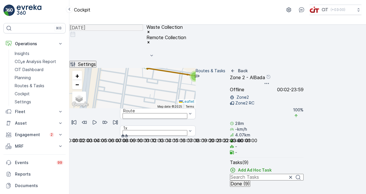
drag, startPoint x: 197, startPoint y: 89, endPoint x: 197, endPoint y: 121, distance: 31.9
click at [196, 108] on div "2 2 2 + − Satellite Roadmap Terrain Hybrid Leaflet Keyboard shortcuts Map Data …" at bounding box center [132, 88] width 126 height 40
drag, startPoint x: 197, startPoint y: 121, endPoint x: 170, endPoint y: 89, distance: 42.2
click at [170, 89] on div "2 2 2 + − Satellite Roadmap Terrain Hybrid Leaflet Keyboard shortcuts Map Data …" at bounding box center [132, 88] width 126 height 40
drag, startPoint x: 254, startPoint y: 75, endPoint x: 257, endPoint y: 98, distance: 23.5
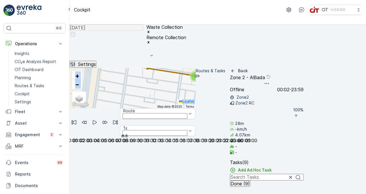
click at [196, 98] on div "2 2 2 + − Satellite Roadmap Terrain Hybrid Leaflet Keyboard shortcuts Map Data …" at bounding box center [132, 88] width 126 height 40
drag, startPoint x: 195, startPoint y: 120, endPoint x: 200, endPoint y: 96, distance: 24.5
click at [196, 96] on div "2 2 2 + − Satellite Roadmap Terrain Hybrid Leaflet Keyboard shortcuts Map Data …" at bounding box center [132, 88] width 126 height 40
drag, startPoint x: 200, startPoint y: 96, endPoint x: 203, endPoint y: 125, distance: 28.9
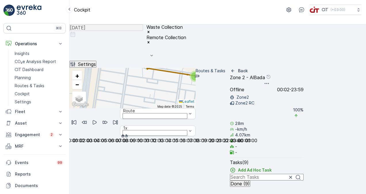
click at [203, 142] on div "2" at bounding box center [202, 146] width 9 height 9
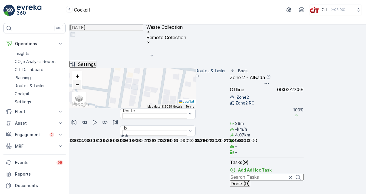
click at [79, 81] on span "−" at bounding box center [77, 84] width 4 height 7
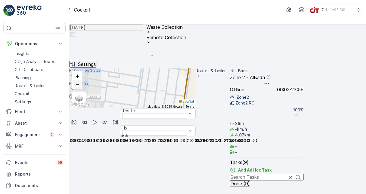
click at [79, 81] on span "−" at bounding box center [77, 84] width 4 height 7
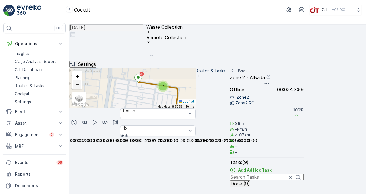
click at [79, 81] on span "−" at bounding box center [77, 84] width 4 height 7
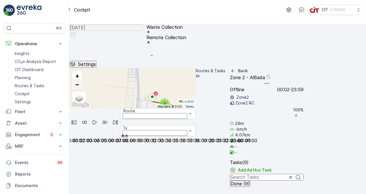
click at [79, 81] on span "−" at bounding box center [77, 84] width 4 height 7
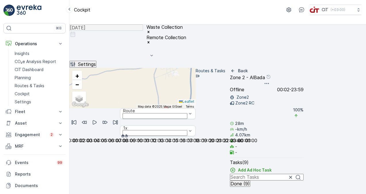
scroll to position [0, 0]
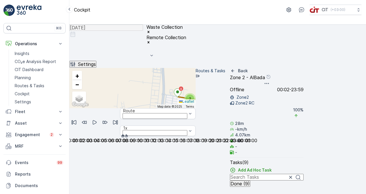
click at [236, 68] on icon "Back" at bounding box center [233, 71] width 6 height 6
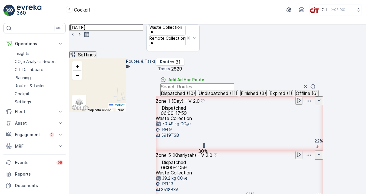
scroll to position [197, 0]
click at [89, 37] on icon "button" at bounding box center [87, 34] width 6 height 6
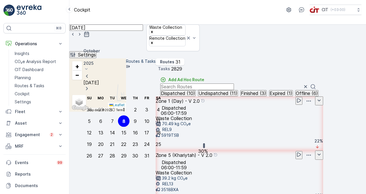
click at [90, 119] on div "5" at bounding box center [89, 121] width 3 height 5
type input "[DATE]"
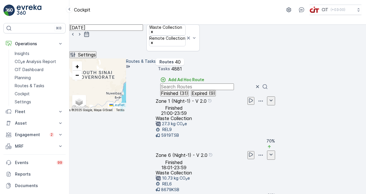
click at [192, 111] on div "Finished 21:00-23:59 Waste Collection 27.3 kg CO₂e" at bounding box center [174, 115] width 36 height 21
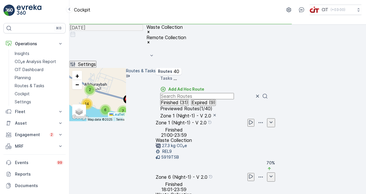
drag, startPoint x: 141, startPoint y: 122, endPoint x: 218, endPoint y: 94, distance: 82.4
click at [126, 94] on div "4 7 6 14 2 10 13 + − Satellite Roadmap Terrain Hybrid Leaflet Keyboard shortcut…" at bounding box center [97, 94] width 57 height 53
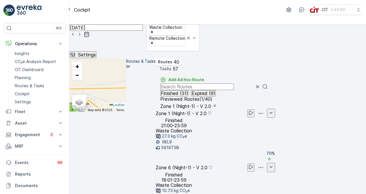
drag, startPoint x: 218, startPoint y: 94, endPoint x: 201, endPoint y: 123, distance: 34.4
click at [126, 112] on div "4 7 6 14 2 10 13 + − Satellite Roadmap Terrain Hybrid Leaflet Keyboard shortcut…" at bounding box center [97, 84] width 57 height 53
drag, startPoint x: 197, startPoint y: 90, endPoint x: 214, endPoint y: 129, distance: 42.5
click at [126, 112] on div "33 23 + − Satellite Roadmap Terrain Hybrid Leaflet Keyboard shortcuts Map Data …" at bounding box center [97, 84] width 57 height 53
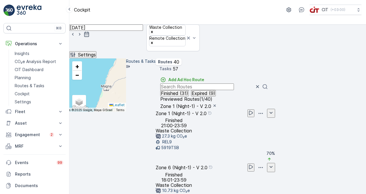
drag, startPoint x: 184, startPoint y: 112, endPoint x: 188, endPoint y: 134, distance: 23.1
click at [126, 112] on div "33 23 + − Satellite Roadmap Terrain Hybrid Leaflet Keyboard shortcuts Map Data …" at bounding box center [97, 84] width 57 height 53
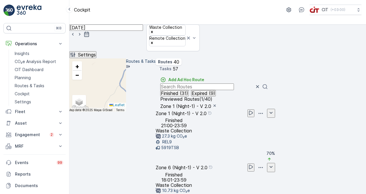
drag, startPoint x: 177, startPoint y: 108, endPoint x: 177, endPoint y: 130, distance: 21.6
click at [126, 112] on div "33 23 + − Satellite Roadmap Terrain Hybrid Leaflet Keyboard shortcuts Map Data …" at bounding box center [97, 84] width 57 height 53
drag, startPoint x: 171, startPoint y: 110, endPoint x: 199, endPoint y: 155, distance: 53.1
click at [126, 112] on div "33 23 + − Satellite Roadmap Terrain Hybrid Leaflet Keyboard shortcuts Map Data …" at bounding box center [97, 84] width 57 height 53
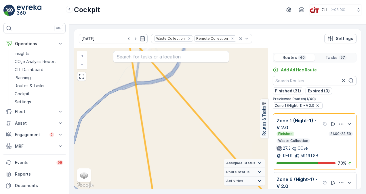
scroll to position [14, 0]
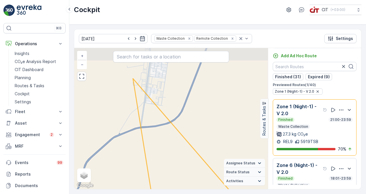
drag, startPoint x: 181, startPoint y: 120, endPoint x: 186, endPoint y: 164, distance: 44.3
click at [186, 164] on div "4 7 6 14 2 10 13 + − Satellite Roadmap Terrain Hybrid Leaflet Keyboard shortcut…" at bounding box center [171, 118] width 194 height 141
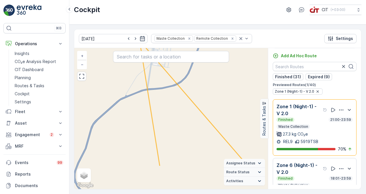
drag, startPoint x: 171, startPoint y: 146, endPoint x: 178, endPoint y: 105, distance: 41.7
click at [177, 106] on div "4 7 6 14 2 10 13 + − Satellite Roadmap Terrain Hybrid Leaflet Keyboard shortcut…" at bounding box center [171, 118] width 194 height 141
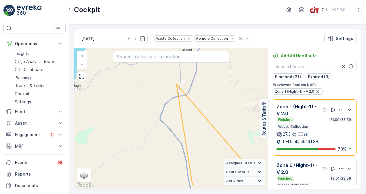
drag, startPoint x: 201, startPoint y: 163, endPoint x: 200, endPoint y: 144, distance: 19.0
click at [200, 144] on div "33 23 + − Satellite Roadmap Terrain Hybrid Leaflet Keyboard shortcuts Map Data …" at bounding box center [171, 118] width 194 height 141
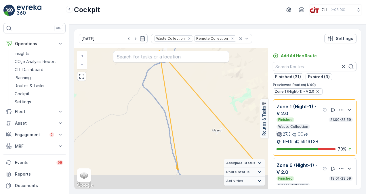
drag, startPoint x: 211, startPoint y: 164, endPoint x: 191, endPoint y: 125, distance: 43.8
click at [191, 125] on div "33 23 + − Satellite Roadmap Terrain Hybrid Leaflet Keyboard shortcuts Map Data …" at bounding box center [171, 118] width 194 height 141
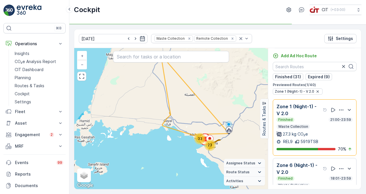
drag, startPoint x: 195, startPoint y: 145, endPoint x: 182, endPoint y: 115, distance: 33.0
click at [182, 115] on div "33 23 + − Satellite Roadmap Terrain Hybrid Leaflet Keyboard shortcuts Map Data …" at bounding box center [171, 118] width 194 height 141
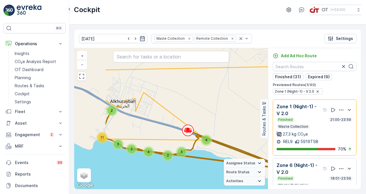
drag, startPoint x: 212, startPoint y: 155, endPoint x: 262, endPoint y: 123, distance: 60.0
click at [262, 123] on div "4 5 2 4 2 3 11 2 10 13 + − Satellite Roadmap Terrain Hybrid Leaflet Keyboard sh…" at bounding box center [217, 118] width 287 height 141
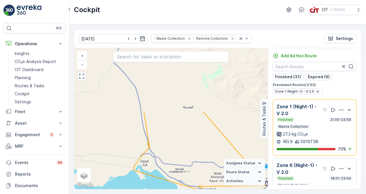
drag, startPoint x: 240, startPoint y: 74, endPoint x: 226, endPoint y: 151, distance: 79.0
click at [226, 151] on div "33 23 + − Satellite Roadmap Terrain Hybrid Leaflet Keyboard shortcuts Map Data …" at bounding box center [171, 118] width 194 height 141
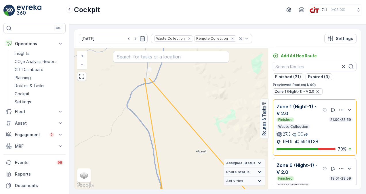
drag, startPoint x: 169, startPoint y: 109, endPoint x: 182, endPoint y: 153, distance: 45.9
click at [182, 153] on div "33 23 + − Satellite Roadmap Terrain Hybrid Leaflet Keyboard shortcuts Map Data …" at bounding box center [171, 118] width 194 height 141
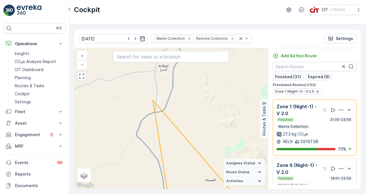
drag, startPoint x: 175, startPoint y: 117, endPoint x: 184, endPoint y: 146, distance: 30.3
click at [184, 146] on div "33 23 + − Satellite Roadmap Terrain Hybrid Leaflet Keyboard shortcuts Map Data …" at bounding box center [171, 118] width 194 height 141
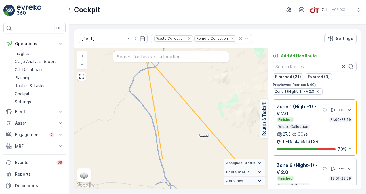
drag, startPoint x: 186, startPoint y: 151, endPoint x: 180, endPoint y: 105, distance: 47.1
click at [180, 105] on div "33 23 + − Satellite Roadmap Terrain Hybrid Leaflet Keyboard shortcuts Map Data …" at bounding box center [171, 118] width 194 height 141
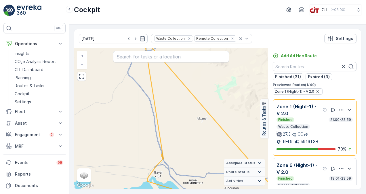
drag, startPoint x: 193, startPoint y: 142, endPoint x: 191, endPoint y: 134, distance: 8.2
click at [191, 134] on div "33 23 + − Satellite Roadmap Terrain Hybrid Leaflet Keyboard shortcuts Map Data …" at bounding box center [171, 118] width 194 height 141
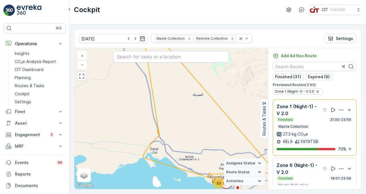
drag, startPoint x: 193, startPoint y: 153, endPoint x: 190, endPoint y: 133, distance: 20.4
click at [190, 133] on div "33 23 + − Satellite Roadmap Terrain Hybrid Leaflet Keyboard shortcuts Map Data …" at bounding box center [171, 118] width 194 height 141
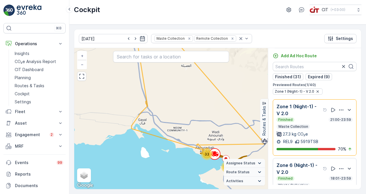
drag, startPoint x: 197, startPoint y: 150, endPoint x: 185, endPoint y: 122, distance: 30.3
click at [185, 122] on div "33 23 + − Satellite Roadmap Terrain Hybrid Leaflet Keyboard shortcuts Map Data …" at bounding box center [171, 118] width 194 height 141
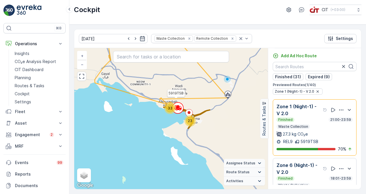
drag, startPoint x: 237, startPoint y: 154, endPoint x: 200, endPoint y: 108, distance: 59.0
click at [200, 108] on div "33 23 5919TSB + − Satellite Roadmap Terrain Hybrid Leaflet Keyboard shortcuts M…" at bounding box center [171, 118] width 194 height 141
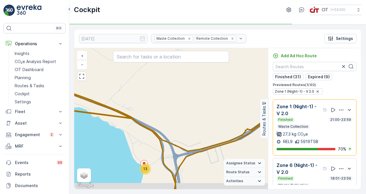
drag, startPoint x: 204, startPoint y: 146, endPoint x: 203, endPoint y: 94, distance: 51.2
click at [203, 94] on div "4 5 2 4 2 3 11 2 10 13 5919TSB + − Satellite Roadmap Terrain Hybrid Leaflet Key…" at bounding box center [171, 118] width 194 height 141
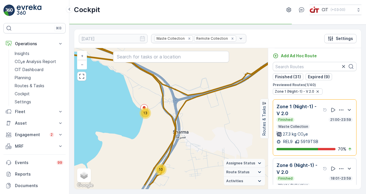
drag, startPoint x: 206, startPoint y: 156, endPoint x: 206, endPoint y: 119, distance: 37.7
click at [206, 120] on div "4 5 2 4 2 3 11 2 10 13 5919TSB + − Satellite Roadmap Terrain Hybrid Leaflet Key…" at bounding box center [171, 118] width 194 height 141
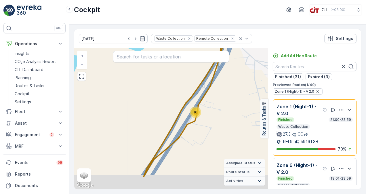
drag, startPoint x: 175, startPoint y: 146, endPoint x: 223, endPoint y: 123, distance: 53.6
click at [223, 123] on div "4 3 2 3 2 7 3 2 10 12 5919TSB + − Satellite Roadmap Terrain Hybrid Leaflet Keyb…" at bounding box center [171, 118] width 194 height 141
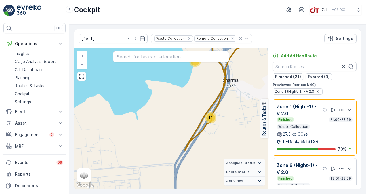
click at [209, 121] on div "10" at bounding box center [211, 118] width 12 height 12
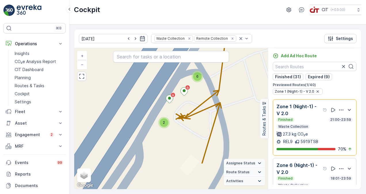
drag, startPoint x: 200, startPoint y: 158, endPoint x: 198, endPoint y: 112, distance: 46.1
click at [198, 113] on div "3 2 3 2 2 6 7 + − Satellite Roadmap Terrain Hybrid Leaflet Keyboard shortcuts M…" at bounding box center [171, 118] width 194 height 141
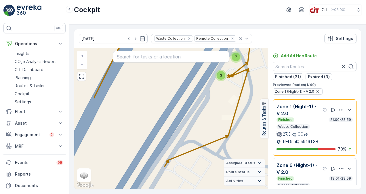
drag, startPoint x: 203, startPoint y: 146, endPoint x: 242, endPoint y: 110, distance: 53.5
click at [242, 110] on div "4 2 4 2 2 3 7 2 7 + − Satellite Roadmap Terrain Hybrid Leaflet Keyboard shortcu…" at bounding box center [171, 118] width 194 height 141
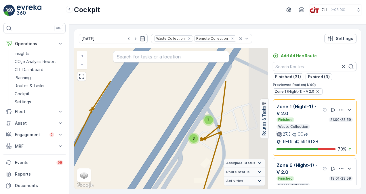
drag, startPoint x: 226, startPoint y: 77, endPoint x: 184, endPoint y: 124, distance: 63.6
click at [184, 124] on div "4 2 4 2 2 3 7 2 7 + − Satellite Roadmap Terrain Hybrid Leaflet Keyboard shortcu…" at bounding box center [171, 118] width 194 height 141
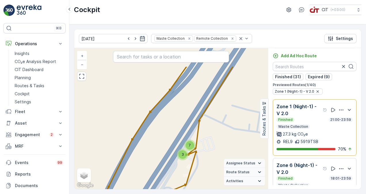
drag, startPoint x: 198, startPoint y: 98, endPoint x: 187, endPoint y: 136, distance: 39.7
click at [187, 136] on div "4 2 2 2 6 2 2 3 7 2 7 + − Satellite Roadmap Terrain Hybrid Leaflet Keyboard sho…" at bounding box center [171, 118] width 194 height 141
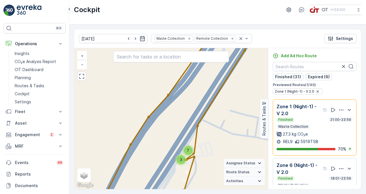
drag, startPoint x: 214, startPoint y: 93, endPoint x: 212, endPoint y: 120, distance: 27.7
click at [212, 119] on div "4 2 2 2 6 2 2 3 7 2 7 + − Satellite Roadmap Terrain Hybrid Leaflet Keyboard sho…" at bounding box center [171, 118] width 194 height 141
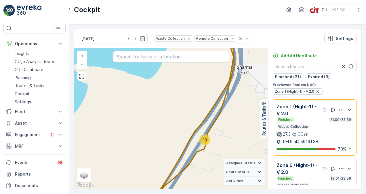
drag, startPoint x: 227, startPoint y: 90, endPoint x: 227, endPoint y: 153, distance: 62.7
click at [227, 153] on div "4 3 2 3 2 7 3 2 10 12 + − Satellite Roadmap Terrain Hybrid Leaflet Keyboard sho…" at bounding box center [171, 118] width 194 height 141
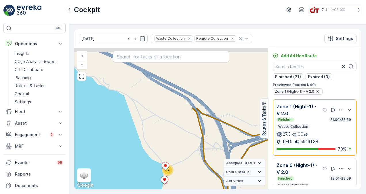
drag, startPoint x: 228, startPoint y: 89, endPoint x: 222, endPoint y: 163, distance: 74.5
click at [222, 163] on div "4 3 2 3 2 7 3 2 10 12 + − Satellite Roadmap Terrain Hybrid Leaflet Keyboard sho…" at bounding box center [171, 118] width 194 height 141
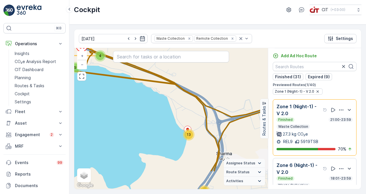
drag, startPoint x: 220, startPoint y: 160, endPoint x: 214, endPoint y: 125, distance: 36.0
click at [214, 125] on div "4 5 2 4 2 3 11 2 10 13 + − Satellite Roadmap Terrain Hybrid Leaflet Keyboard sh…" at bounding box center [171, 118] width 194 height 141
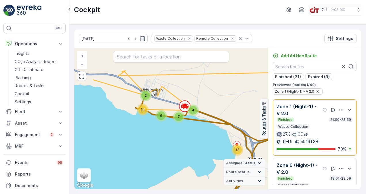
drag, startPoint x: 189, startPoint y: 93, endPoint x: 235, endPoint y: 118, distance: 52.8
click at [235, 118] on div "4 7 6 14 2 10 13 + − Satellite Roadmap Terrain Hybrid Leaflet Keyboard shortcut…" at bounding box center [171, 118] width 194 height 141
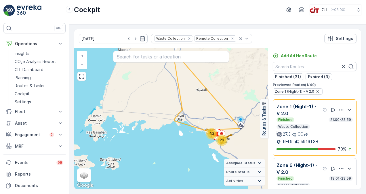
drag, startPoint x: 208, startPoint y: 89, endPoint x: 204, endPoint y: 125, distance: 36.2
click at [203, 124] on div "33 23 + − Satellite Roadmap Terrain Hybrid Leaflet Keyboard shortcuts Map Data …" at bounding box center [171, 118] width 194 height 141
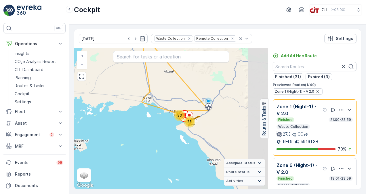
drag, startPoint x: 214, startPoint y: 133, endPoint x: 182, endPoint y: 102, distance: 43.7
click at [182, 102] on div "33 23 + − Satellite Roadmap Terrain Hybrid Leaflet Keyboard shortcuts Map Data …" at bounding box center [171, 118] width 194 height 141
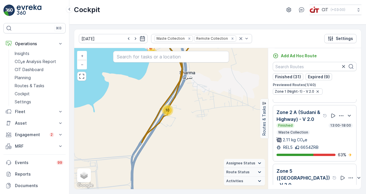
scroll to position [288, 0]
click at [328, 136] on div "Finished 13:00-18:00 Waste Collection 2.11 kg CO₂e" at bounding box center [315, 133] width 76 height 20
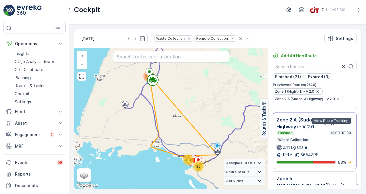
click at [331, 125] on icon at bounding box center [333, 123] width 4 height 4
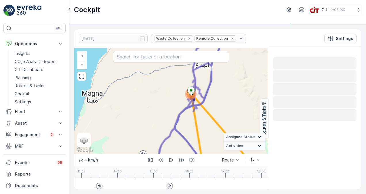
scroll to position [0, 0]
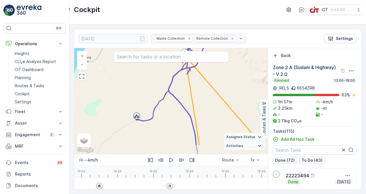
drag, startPoint x: 209, startPoint y: 127, endPoint x: 195, endPoint y: 88, distance: 40.9
click at [195, 89] on div "114 + − Satellite Roadmap Terrain Hybrid Leaflet Keyboard shortcuts Map Data Ma…" at bounding box center [171, 101] width 194 height 106
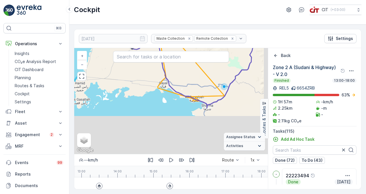
drag, startPoint x: 206, startPoint y: 117, endPoint x: 177, endPoint y: 70, distance: 55.1
click at [177, 70] on div "114 + − Satellite Roadmap Terrain Hybrid Leaflet Keyboard shortcuts Map Data Ma…" at bounding box center [171, 101] width 194 height 106
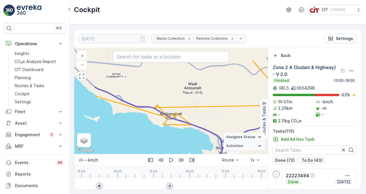
drag, startPoint x: 169, startPoint y: 78, endPoint x: 208, endPoint y: 102, distance: 46.0
click at [208, 102] on div "14 99 + − Satellite Roadmap Terrain Hybrid Leaflet Keyboard shortcuts Map Data …" at bounding box center [171, 101] width 194 height 106
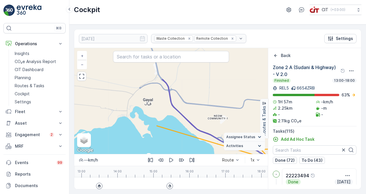
drag, startPoint x: 118, startPoint y: 85, endPoint x: 219, endPoint y: 127, distance: 109.5
click at [219, 127] on div "14 99 + − Satellite Roadmap Terrain Hybrid Leaflet Keyboard shortcuts Map Data …" at bounding box center [171, 101] width 194 height 106
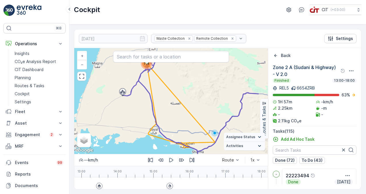
drag, startPoint x: 192, startPoint y: 98, endPoint x: 163, endPoint y: 114, distance: 33.0
click at [163, 114] on div "114 + − Satellite Roadmap Terrain Hybrid Leaflet Keyboard shortcuts Map Data Ma…" at bounding box center [171, 101] width 194 height 106
drag, startPoint x: 157, startPoint y: 98, endPoint x: 171, endPoint y: 122, distance: 27.4
click at [171, 122] on div "114 + − Satellite Roadmap Terrain Hybrid Leaflet Keyboard shortcuts Map Data Ma…" at bounding box center [171, 101] width 194 height 106
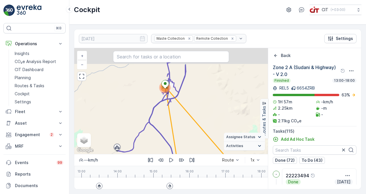
drag, startPoint x: 148, startPoint y: 81, endPoint x: 154, endPoint y: 100, distance: 20.4
click at [154, 100] on div "114 + − Satellite Roadmap Terrain Hybrid Leaflet Keyboard shortcuts Map Data Ma…" at bounding box center [171, 101] width 194 height 106
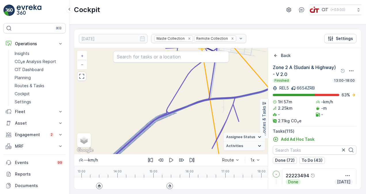
drag, startPoint x: 180, startPoint y: 103, endPoint x: 178, endPoint y: 142, distance: 38.6
click at [178, 142] on div "2 7 2 2 7 4 4 5 2 13 5 14 16 28 Zone 2 A (Sudani & Highway) - V 2.0 + − Satelli…" at bounding box center [171, 101] width 194 height 106
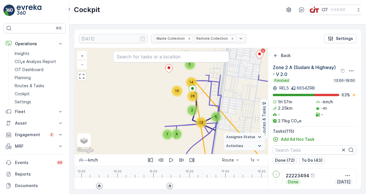
drag, startPoint x: 188, startPoint y: 101, endPoint x: 190, endPoint y: 141, distance: 40.0
click at [190, 141] on div "2 7 2 2 7 4 4 5 2 13 5 14 16 28 Zone 2 A (Sudani & Highway) - V 2.0 + − Satelli…" at bounding box center [171, 101] width 194 height 106
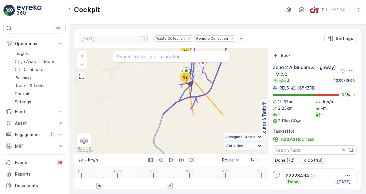
drag, startPoint x: 214, startPoint y: 148, endPoint x: 195, endPoint y: 95, distance: 56.1
click at [195, 96] on icon at bounding box center [202, 51] width 78 height 128
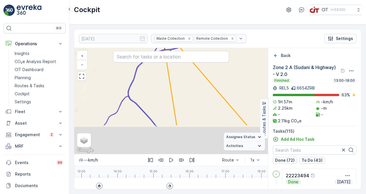
drag, startPoint x: 205, startPoint y: 126, endPoint x: 181, endPoint y: 85, distance: 47.3
click at [181, 85] on div "14 99 + − Satellite Roadmap Terrain Hybrid Leaflet Keyboard shortcuts Map Data …" at bounding box center [171, 101] width 194 height 106
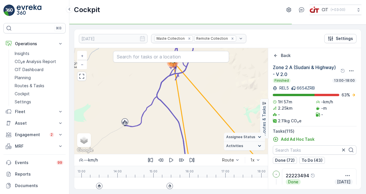
drag, startPoint x: 204, startPoint y: 134, endPoint x: 171, endPoint y: 59, distance: 81.7
click at [172, 62] on div "14 99 114 + − Satellite Roadmap Terrain Hybrid Leaflet Keyboard shortcuts Map D…" at bounding box center [171, 101] width 194 height 106
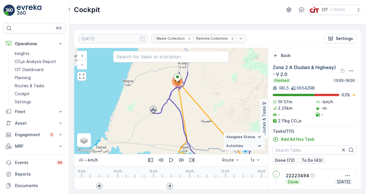
drag, startPoint x: 180, startPoint y: 89, endPoint x: 193, endPoint y: 123, distance: 36.6
click at [193, 123] on div "114 + − Satellite Roadmap Terrain Hybrid Leaflet Keyboard shortcuts Map Data Ma…" at bounding box center [171, 101] width 194 height 106
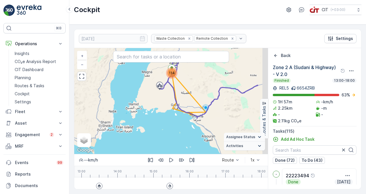
drag, startPoint x: 198, startPoint y: 125, endPoint x: 183, endPoint y: 98, distance: 30.9
click at [183, 98] on div "114 + − Satellite Roadmap Terrain Hybrid Leaflet Keyboard shortcuts Map Data Ma…" at bounding box center [171, 101] width 194 height 106
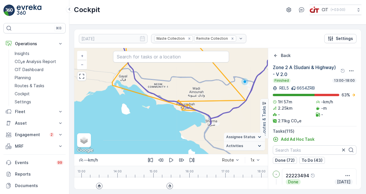
drag, startPoint x: 194, startPoint y: 107, endPoint x: 178, endPoint y: 82, distance: 30.4
click at [178, 82] on div "114 + − Satellite Roadmap Terrain Hybrid Leaflet Keyboard shortcuts Map Data Ma…" at bounding box center [171, 101] width 194 height 106
click at [278, 57] on icon "Back" at bounding box center [276, 56] width 6 height 6
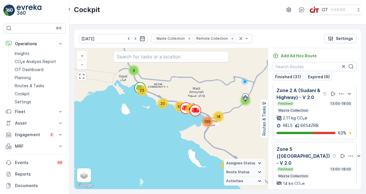
scroll to position [288, 0]
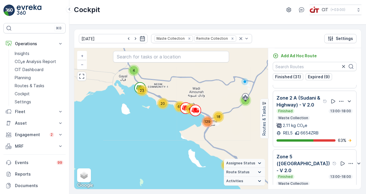
click at [330, 128] on div "2.11 kg CO₂e" at bounding box center [315, 126] width 76 height 6
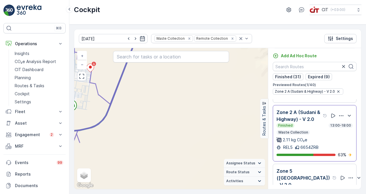
drag, startPoint x: 119, startPoint y: 100, endPoint x: 188, endPoint y: 120, distance: 71.7
click at [184, 119] on div "14 99 2 11 11 4 20 63 + − Satellite Roadmap Terrain Hybrid Leaflet Keyboard sho…" at bounding box center [171, 118] width 194 height 141
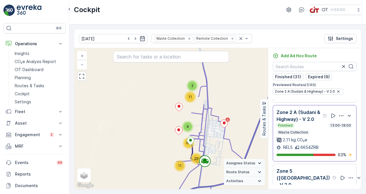
drag, startPoint x: 190, startPoint y: 110, endPoint x: 212, endPoint y: 138, distance: 35.6
click at [212, 138] on div "2 11 11 4 20 63 + − Satellite Roadmap Terrain Hybrid Leaflet Keyboard shortcuts…" at bounding box center [171, 118] width 194 height 141
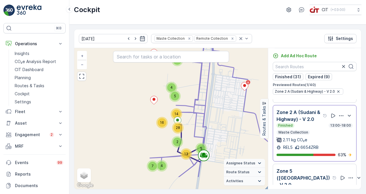
drag, startPoint x: 211, startPoint y: 139, endPoint x: 221, endPoint y: 112, distance: 28.8
click at [220, 112] on div "2 7 2 2 7 4 4 5 2 13 5 14 16 28 + − Satellite Roadmap Terrain Hybrid Leaflet Ke…" at bounding box center [171, 118] width 194 height 141
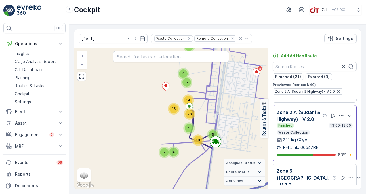
drag, startPoint x: 218, startPoint y: 148, endPoint x: 229, endPoint y: 134, distance: 18.0
click at [229, 134] on div "2 7 2 2 7 4 4 5 2 13 5 14 16 28 + − Satellite Roadmap Terrain Hybrid Leaflet Ke…" at bounding box center [171, 118] width 194 height 141
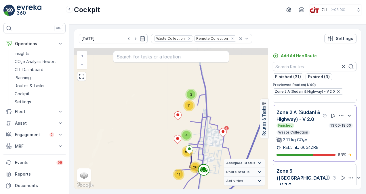
drag, startPoint x: 193, startPoint y: 111, endPoint x: 209, endPoint y: 144, distance: 36.6
click at [209, 144] on div "2 11 11 4 20 63 + − Satellite Roadmap Terrain Hybrid Leaflet Keyboard shortcuts…" at bounding box center [171, 118] width 194 height 141
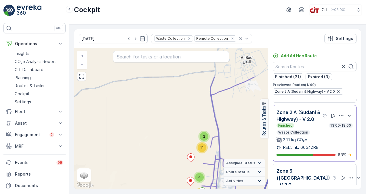
drag, startPoint x: 219, startPoint y: 100, endPoint x: 223, endPoint y: 119, distance: 19.6
click at [223, 115] on div "2 11 11 4 20 63 + − Satellite Roadmap Terrain Hybrid Leaflet Keyboard shortcuts…" at bounding box center [171, 118] width 194 height 141
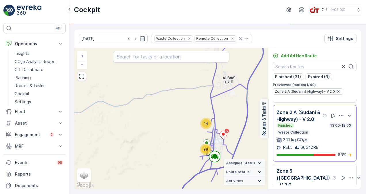
drag, startPoint x: 222, startPoint y: 112, endPoint x: 214, endPoint y: 95, distance: 18.9
click at [214, 95] on div "14 99 + − Satellite Roadmap Terrain Hybrid Leaflet Keyboard shortcuts Map Data …" at bounding box center [171, 118] width 194 height 141
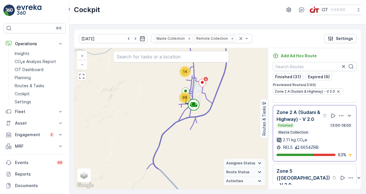
drag, startPoint x: 227, startPoint y: 152, endPoint x: 215, endPoint y: 117, distance: 36.7
click at [215, 117] on div "14 99 + − Satellite Roadmap Terrain Hybrid Leaflet Keyboard shortcuts Map Data …" at bounding box center [171, 118] width 194 height 141
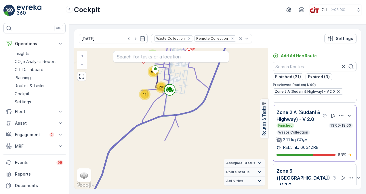
drag, startPoint x: 183, startPoint y: 91, endPoint x: 204, endPoint y: 134, distance: 48.5
click at [204, 134] on div "2 11 11 4 20 63 + − Satellite Roadmap Terrain Hybrid Leaflet Keyboard shortcuts…" at bounding box center [171, 118] width 194 height 141
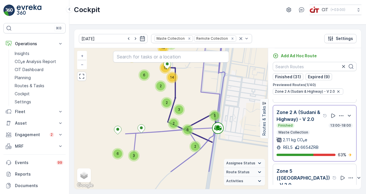
drag, startPoint x: 160, startPoint y: 125, endPoint x: 230, endPoint y: 93, distance: 77.1
click at [230, 93] on div "4 2 2 2 6 3 3 5 2 2 2 6 3 3 2 4 10 10 6 12 2 14 + − Satellite Roadmap Terrain H…" at bounding box center [171, 118] width 194 height 141
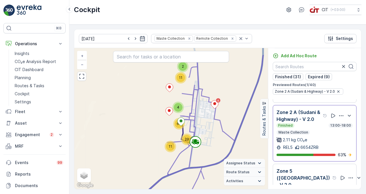
drag, startPoint x: 224, startPoint y: 104, endPoint x: 204, endPoint y: 125, distance: 28.9
click at [204, 125] on div "2 11 11 4 20 63 + − Satellite Roadmap Terrain Hybrid Leaflet Keyboard shortcuts…" at bounding box center [171, 118] width 194 height 141
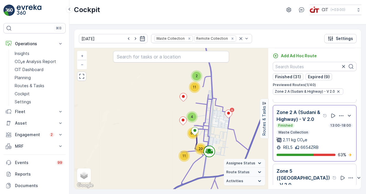
drag, startPoint x: 195, startPoint y: 106, endPoint x: 208, endPoint y: 116, distance: 16.7
click at [208, 116] on div "2 11 11 4 20 63 Zone 2 A (Sudani & Highway) - V 2.0 + − Satellite Roadmap Terra…" at bounding box center [171, 118] width 194 height 141
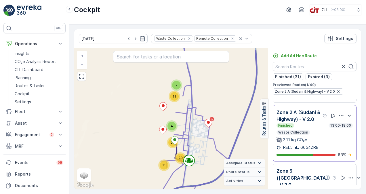
drag, startPoint x: 226, startPoint y: 132, endPoint x: 205, endPoint y: 141, distance: 22.1
click at [205, 141] on div "2 11 11 4 20 63 + − Satellite Roadmap Terrain Hybrid Leaflet Keyboard shortcuts…" at bounding box center [171, 118] width 194 height 141
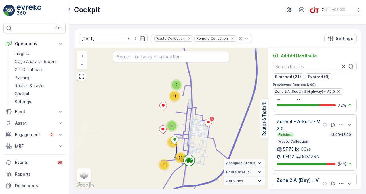
scroll to position [460, 0]
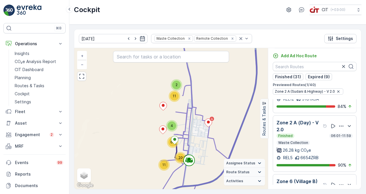
drag, startPoint x: 316, startPoint y: 132, endPoint x: 322, endPoint y: 143, distance: 13.0
click at [322, 143] on div "Finished 06:01-11:59 Waste Collection 26.28 kg CO₂e" at bounding box center [315, 144] width 76 height 20
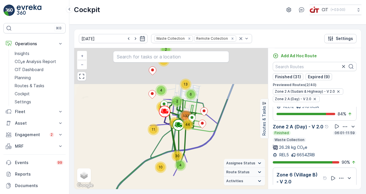
drag, startPoint x: 188, startPoint y: 94, endPoint x: 201, endPoint y: 163, distance: 69.8
click at [201, 162] on div "10 4 30 13 6 44 132 2 11 2 11 4 43 64 + − Satellite Roadmap Terrain Hybrid Leaf…" at bounding box center [171, 118] width 194 height 141
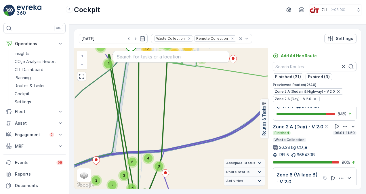
drag, startPoint x: 157, startPoint y: 130, endPoint x: 191, endPoint y: 162, distance: 46.4
click at [186, 158] on div "5 2 3 2 3 4 6 2 3 7 5 3 4 4 6 5 10 7 2 3 11 8 26 5 29 5 14 18 24 4 2 2 2 2 6 3 …" at bounding box center [171, 118] width 194 height 141
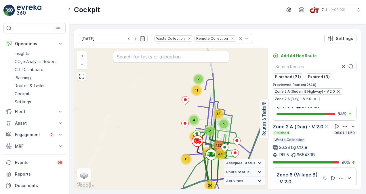
drag, startPoint x: 229, startPoint y: 82, endPoint x: 245, endPoint y: 123, distance: 43.9
click at [245, 123] on div "10 4 30 13 6 44 132 2 11 2 11 4 43 64 + − Satellite Roadmap Terrain Hybrid Leaf…" at bounding box center [171, 118] width 194 height 141
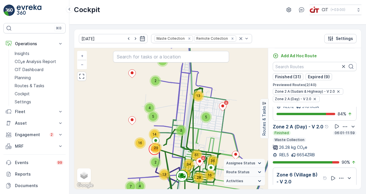
drag, startPoint x: 216, startPoint y: 137, endPoint x: 218, endPoint y: 119, distance: 18.2
click at [218, 119] on div "5 4 3 3 4 10 13 13 5 28 16 34 36 61 2 7 2 2 2 7 4 4 28 2 13 5 14 16 29 + − Sate…" at bounding box center [171, 118] width 194 height 141
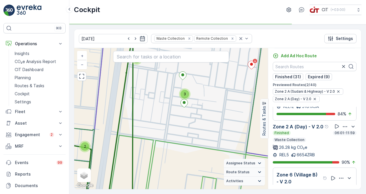
drag, startPoint x: 194, startPoint y: 101, endPoint x: 208, endPoint y: 123, distance: 25.8
click at [208, 123] on div "4 2 2 3 2 3 2 2 3 4 4 3 3 3 4 2 4 7 2 3 3 2 3 2 4 2 6 3 10 4 9 2 2 4 3 9 4 8 5 …" at bounding box center [171, 118] width 194 height 141
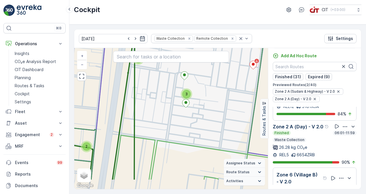
drag, startPoint x: 211, startPoint y: 143, endPoint x: 190, endPoint y: 106, distance: 41.9
click at [190, 106] on div "4 2 2 3 2 3 2 2 3 4 4 3 3 3 4 2 4 7 2 3 3 2 3 2 4 2 6 3 10 4 9 2 2 4 3 9 4 8 5 …" at bounding box center [171, 118] width 194 height 141
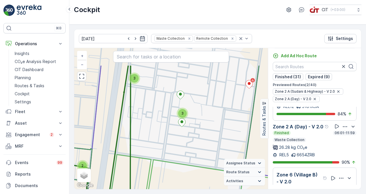
drag, startPoint x: 192, startPoint y: 93, endPoint x: 196, endPoint y: 125, distance: 32.2
click at [196, 125] on div "4 2 2 3 2 3 2 2 3 4 4 3 3 3 4 2 4 7 2 3 3 2 3 2 4 2 6 3 10 4 9 2 2 4 3 9 4 8 5 …" at bounding box center [171, 118] width 194 height 141
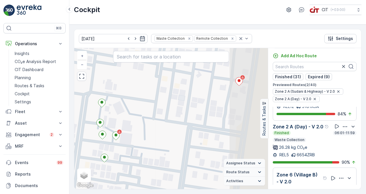
drag, startPoint x: 208, startPoint y: 120, endPoint x: 148, endPoint y: 142, distance: 63.9
click at [148, 142] on div "2 2 3 2 2 2 3 2 4 3 3 2 2 2 2 2 2 2 2 2 2 3 2 2 3 3 3 5 2 2 3 3 2 2 3 3 2 2 3 2…" at bounding box center [171, 118] width 194 height 141
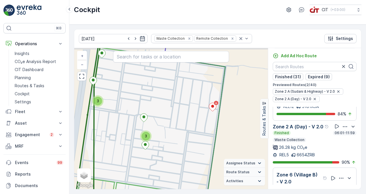
drag, startPoint x: 153, startPoint y: 108, endPoint x: 213, endPoint y: 113, distance: 60.4
click at [213, 113] on div "4 2 2 3 2 3 2 2 3 4 4 3 3 3 4 2 4 7 2 3 3 2 3 2 4 2 6 3 10 4 9 2 2 4 3 9 4 8 5 …" at bounding box center [171, 118] width 194 height 141
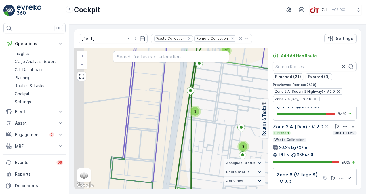
drag, startPoint x: 163, startPoint y: 95, endPoint x: 218, endPoint y: 103, distance: 55.3
click at [218, 103] on div "4 2 2 3 2 3 2 2 3 4 4 3 3 3 4 2 4 7 2 3 3 2 3 2 4 2 6 3 10 4 9 2 2 4 3 9 4 8 5 …" at bounding box center [171, 118] width 194 height 141
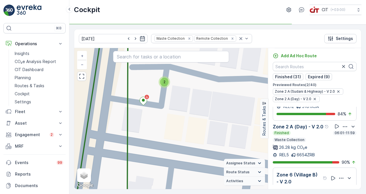
drag, startPoint x: 178, startPoint y: 102, endPoint x: 205, endPoint y: 130, distance: 39.3
click at [205, 130] on div "2 2 2 2 4 2 2 2 3 2 2 2 2 2 2 2 2 2 2 2 2 2 2 3 2 2 2 2 2 2 2 4 2 3 3 2 2 2 2 2…" at bounding box center [171, 118] width 194 height 141
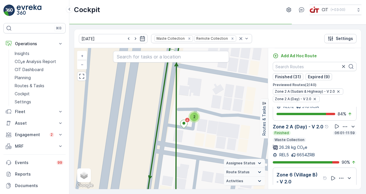
drag, startPoint x: 200, startPoint y: 142, endPoint x: 208, endPoint y: 117, distance: 25.9
click at [207, 120] on div "2 2 2 2 2 2 4 2 2 2 2 2 2 2 3 3 2 2 2 2 2 2 2 2 2 2 2 2 3 4 2 2 2 3 2 3 3 2 2 2…" at bounding box center [171, 118] width 194 height 141
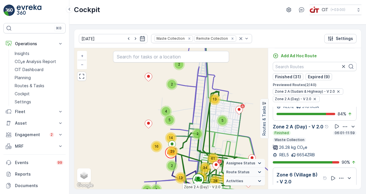
drag, startPoint x: 215, startPoint y: 148, endPoint x: 213, endPoint y: 128, distance: 19.7
click at [213, 128] on icon at bounding box center [231, 107] width 112 height 170
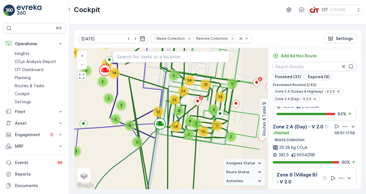
drag, startPoint x: 232, startPoint y: 104, endPoint x: 196, endPoint y: 113, distance: 36.6
click at [197, 113] on div "5 2 3 2 3 4 6 2 3 7 5 3 4 4 6 5 10 7 2 3 11 8 26 5 29 5 14 18 24 4 2 2 2 2 6 3 …" at bounding box center [171, 118] width 194 height 141
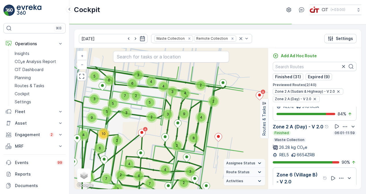
drag, startPoint x: 200, startPoint y: 110, endPoint x: 155, endPoint y: 142, distance: 55.4
click at [155, 142] on div "4 2 2 3 2 3 2 2 3 4 4 3 3 3 4 2 4 7 2 3 3 2 3 2 4 2 6 3 10 4 9 2 2 4 3 9 4 8 5 …" at bounding box center [171, 118] width 194 height 141
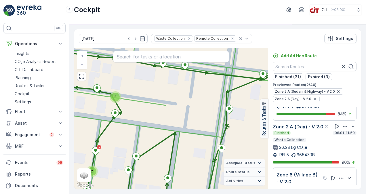
drag, startPoint x: 236, startPoint y: 129, endPoint x: 252, endPoint y: 132, distance: 16.7
click at [252, 132] on div "2 2 2 2 2 2 4 2 2 2 2 2 2 2 3 3 2 2 2 2 2 2 2 2 2 2 2 2 3 4 2 2 2 3 2 3 3 2 2 2…" at bounding box center [171, 118] width 194 height 141
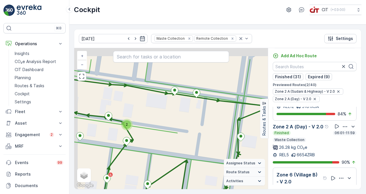
drag, startPoint x: 214, startPoint y: 98, endPoint x: 222, endPoint y: 129, distance: 31.5
click at [222, 129] on div "2 2 2 2 2 2 4 2 2 2 2 2 2 2 3 3 2 2 2 2 2 2 2 2 2 2 2 2 3 4 2 2 2 3 2 3 3 2 2 2…" at bounding box center [171, 118] width 194 height 141
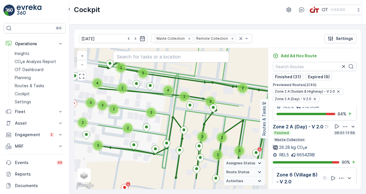
drag, startPoint x: 190, startPoint y: 124, endPoint x: 235, endPoint y: 98, distance: 52.1
click at [235, 98] on div "2 2 3 2 2 2 3 2 4 3 3 2 2 2 2 2 2 2 2 2 2 3 2 2 3 3 3 5 2 2 3 3 2 2 3 3 2 2 3 2…" at bounding box center [171, 118] width 194 height 141
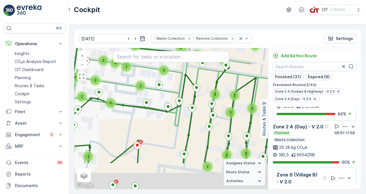
drag, startPoint x: 219, startPoint y: 125, endPoint x: 233, endPoint y: 80, distance: 47.3
click at [233, 79] on div "2 2 3 2 2 2 3 2 4 3 3 2 2 2 2 2 2 2 2 2 2 3 2 2 3 3 3 5 2 2 3 3 2 2 3 3 2 2 3 2…" at bounding box center [171, 118] width 194 height 141
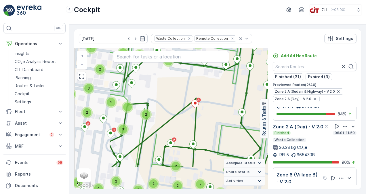
drag, startPoint x: 134, startPoint y: 143, endPoint x: 189, endPoint y: 103, distance: 68.0
click at [189, 104] on div "2 2 3 2 2 2 3 2 4 3 3 2 2 2 2 2 2 2 2 2 2 3 2 2 3 3 3 5 2 2 3 3 2 2 3 3 2 2 3 2…" at bounding box center [171, 118] width 194 height 141
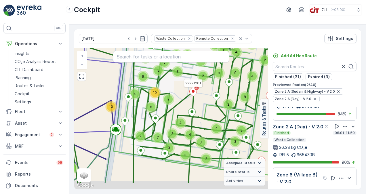
drag, startPoint x: 203, startPoint y: 125, endPoint x: 207, endPoint y: 107, distance: 18.5
click at [207, 107] on div "4 2 2 3 2 3 2 2 3 4 4 3 3 3 4 2 4 7 2 3 3 2 3 2 4 2 6 3 10 4 9 2 2 4 3 9 4 8 5 …" at bounding box center [171, 118] width 194 height 141
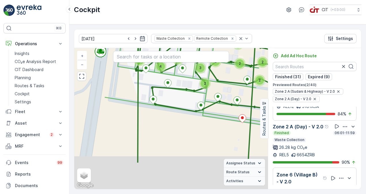
drag, startPoint x: 181, startPoint y: 162, endPoint x: 231, endPoint y: 120, distance: 65.4
click at [231, 120] on div "2 2 3 2 2 2 3 2 4 3 3 2 2 2 2 2 2 2 2 2 2 3 2 2 3 3 3 5 2 2 3 3 2 2 3 3 2 2 3 2…" at bounding box center [171, 118] width 194 height 141
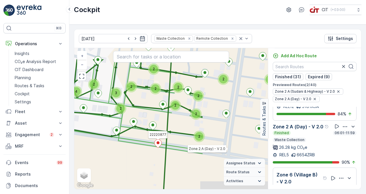
drag, startPoint x: 215, startPoint y: 125, endPoint x: 132, endPoint y: 150, distance: 86.3
click at [132, 150] on div "2 2 3 2 2 2 3 2 4 3 3 2 2 2 2 2 2 2 2 2 2 3 2 2 3 3 3 5 2 2 3 3 2 2 3 3 2 2 3 2…" at bounding box center [171, 118] width 194 height 141
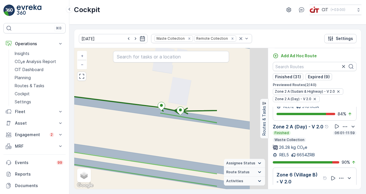
drag, startPoint x: 211, startPoint y: 123, endPoint x: 144, endPoint y: 129, distance: 67.3
click at [144, 129] on div "2 2 2 2 4 2 2 2 3 2 2 2 2 2 2 2 2 2 2 2 2 2 2 3 2 2 2 2 2 2 2 4 2 3 3 2 2 2 2 2…" at bounding box center [171, 118] width 194 height 141
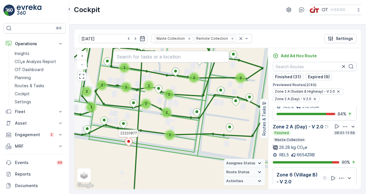
drag, startPoint x: 136, startPoint y: 114, endPoint x: 208, endPoint y: 153, distance: 82.1
click at [208, 153] on div "2 2 3 2 2 2 3 2 4 3 3 2 2 2 2 2 2 2 2 2 2 3 2 2 3 3 3 5 2 2 3 3 2 2 3 3 2 2 3 2…" at bounding box center [171, 118] width 194 height 141
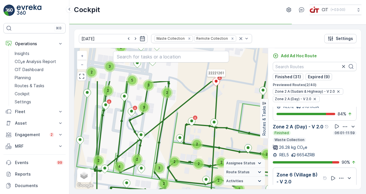
drag, startPoint x: 151, startPoint y: 90, endPoint x: 173, endPoint y: 144, distance: 59.0
click at [173, 144] on div "2 2 3 2 2 2 3 2 4 3 3 2 2 2 2 2 2 2 2 2 2 3 2 2 3 3 3 5 2 2 3 3 2 2 3 3 2 2 3 2…" at bounding box center [171, 118] width 194 height 141
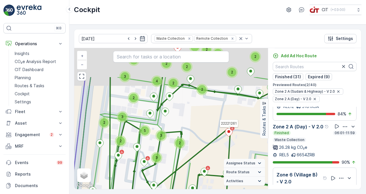
drag, startPoint x: 189, startPoint y: 79, endPoint x: 199, endPoint y: 123, distance: 45.4
click at [199, 123] on div "2 2 3 2 2 2 3 2 4 3 3 2 2 2 2 2 2 2 2 2 2 3 2 2 3 3 3 5 2 2 3 3 2 2 3 3 2 2 3 2…" at bounding box center [171, 118] width 194 height 141
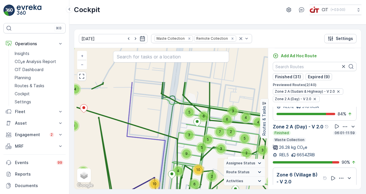
drag, startPoint x: 190, startPoint y: 113, endPoint x: 212, endPoint y: 159, distance: 51.8
click at [212, 159] on div "4 2 2 3 2 3 2 2 3 4 4 3 3 3 4 2 4 7 2 3 3 2 3 2 4 2 6 3 10 4 9 2 2 4 3 9 4 8 5 …" at bounding box center [171, 118] width 194 height 141
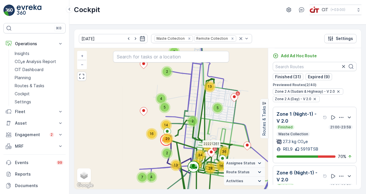
scroll to position [460, 0]
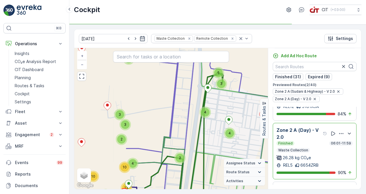
drag, startPoint x: 211, startPoint y: 85, endPoint x: 217, endPoint y: 138, distance: 54.1
click at [217, 138] on div "5 2 3 2 3 4 6 2 3 7 5 3 4 4 6 5 10 7 2 3 11 8 26 5 29 5 14 18 24 4 2 2 2 2 6 3 …" at bounding box center [171, 118] width 194 height 141
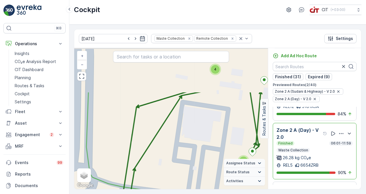
drag, startPoint x: 205, startPoint y: 97, endPoint x: 209, endPoint y: 156, distance: 58.5
click at [209, 156] on div "2 2 2 2 2 2 4 2 2 2 2 2 2 2 3 3 2 2 2 2 2 2 2 2 2 2 2 2 3 4 2 2 2 3 2 3 3 2 2 2…" at bounding box center [171, 118] width 194 height 141
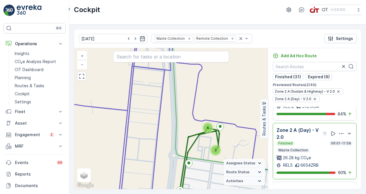
drag, startPoint x: 209, startPoint y: 186, endPoint x: 192, endPoint y: 100, distance: 87.9
click at [194, 119] on div "4 2 2 3 2 3 2 2 3 4 4 3 3 3 4 2 4 7 2 3 3 2 3 2 4 2 6 3 10 4 9 2 2 4 3 9 4 8 5 …" at bounding box center [171, 118] width 194 height 141
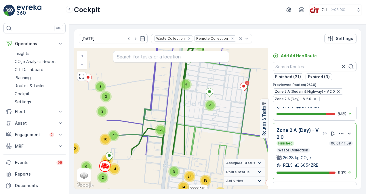
drag, startPoint x: 203, startPoint y: 140, endPoint x: 203, endPoint y: 90, distance: 49.5
click at [203, 90] on div "5 2 3 2 3 4 6 2 3 7 5 3 4 4 6 5 10 7 2 3 11 8 26 5 29 5 14 18 24 4 2 2 2 2 6 3 …" at bounding box center [171, 118] width 194 height 141
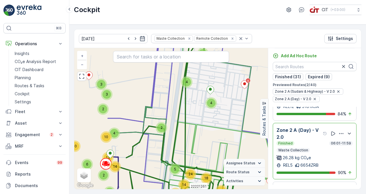
drag, startPoint x: 203, startPoint y: 148, endPoint x: 207, endPoint y: 104, distance: 44.5
click at [207, 105] on div "5 2 3 2 3 4 6 2 3 7 5 3 4 4 6 5 10 7 2 3 11 8 26 5 29 5 14 18 24 4 2 2 2 2 6 3 …" at bounding box center [171, 118] width 194 height 141
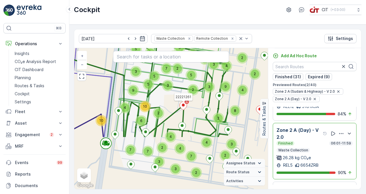
drag, startPoint x: 186, startPoint y: 131, endPoint x: 126, endPoint y: 64, distance: 89.7
click at [126, 64] on div "4 2 2 3 2 3 2 2 3 4 4 3 3 3 4 2 4 7 2 3 3 2 3 2 4 2 6 3 10 4 9 2 2 4 3 9 4 8 5 …" at bounding box center [171, 118] width 194 height 141
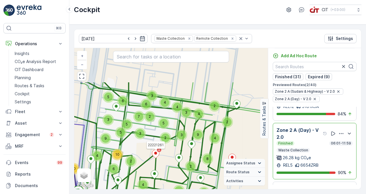
drag, startPoint x: 261, startPoint y: 87, endPoint x: 221, endPoint y: 136, distance: 62.9
click at [222, 136] on div "4 2 2 3 2 3 2 2 3 4 4 3 3 3 4 2 4 7 2 3 3 2 3 2 4 2 6 3 10 4 9 2 2 4 3 9 4 8 5 …" at bounding box center [171, 118] width 194 height 141
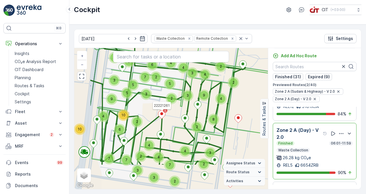
drag, startPoint x: 222, startPoint y: 143, endPoint x: 258, endPoint y: 104, distance: 52.8
click at [258, 104] on div "4 2 2 3 2 3 2 2 3 4 4 3 3 3 4 2 4 7 2 3 3 2 3 2 4 2 6 3 10 4 9 2 2 4 3 9 4 8 5 …" at bounding box center [171, 118] width 194 height 141
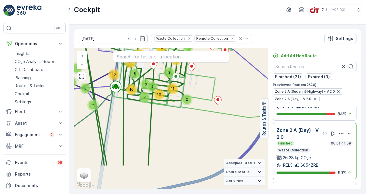
drag, startPoint x: 180, startPoint y: 167, endPoint x: 184, endPoint y: 125, distance: 41.9
click at [183, 127] on div "5 2 3 2 3 4 6 2 3 7 5 3 4 4 6 5 10 7 2 3 11 8 26 5 29 5 14 18 24 4 2 2 2 2 6 3 …" at bounding box center [171, 118] width 194 height 141
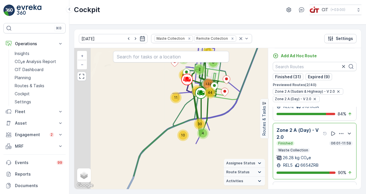
drag, startPoint x: 187, startPoint y: 138, endPoint x: 221, endPoint y: 109, distance: 44.1
click at [221, 109] on div "10 4 30 13 6 44 132 2 11 2 11 4 43 64 + − Satellite Roadmap Terrain Hybrid Leaf…" at bounding box center [171, 118] width 194 height 141
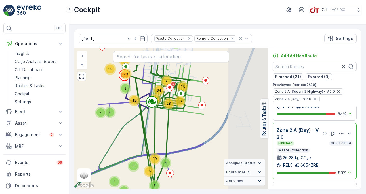
drag, startPoint x: 247, startPoint y: 90, endPoint x: 161, endPoint y: 121, distance: 92.5
click at [161, 121] on div "5 4 3 3 4 10 13 13 5 28 16 34 36 61 2 7 2 2 2 7 4 4 28 2 13 5 14 16 29 + − Sate…" at bounding box center [171, 118] width 194 height 141
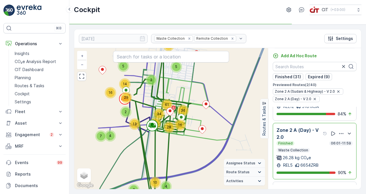
drag, startPoint x: 183, startPoint y: 78, endPoint x: 184, endPoint y: 100, distance: 21.9
click at [184, 100] on div "5 4 3 3 4 10 13 13 5 28 16 34 36 61 2 7 2 2 2 7 4 4 28 2 13 5 14 16 29 Zone 2 A…" at bounding box center [171, 118] width 194 height 141
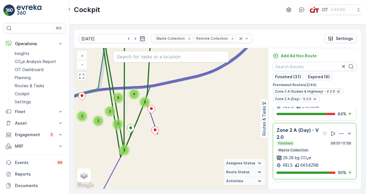
click at [339, 91] on icon "button" at bounding box center [338, 91] width 5 height 5
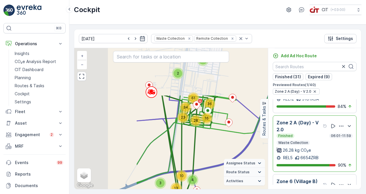
drag, startPoint x: 142, startPoint y: 92, endPoint x: 228, endPoint y: 157, distance: 108.1
click at [228, 157] on div "5 4 3 3 4 10 13 13 2 5 28 16 34 36 61 23 + − Satellite Roadmap Terrain Hybrid L…" at bounding box center [171, 118] width 194 height 141
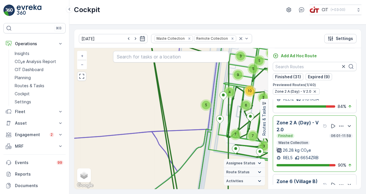
click at [310, 134] on div "Finished 06:01-11:59" at bounding box center [315, 136] width 76 height 5
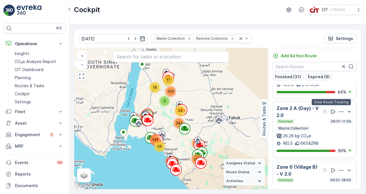
click at [330, 109] on icon at bounding box center [333, 112] width 6 height 6
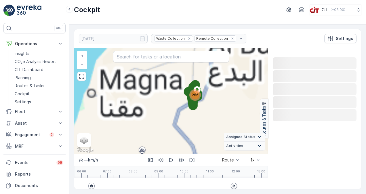
scroll to position [0, 0]
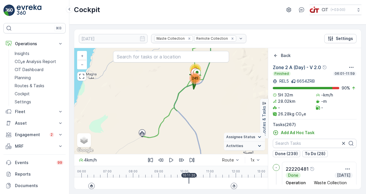
drag, startPoint x: 92, startPoint y: 186, endPoint x: 189, endPoint y: 174, distance: 97.7
click at [81, 188] on div at bounding box center [81, 184] width 0 height 12
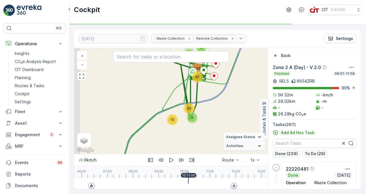
drag, startPoint x: 201, startPoint y: 84, endPoint x: 220, endPoint y: 136, distance: 55.6
click at [220, 136] on div "13 2 5 10 4 30 61 138 + − Satellite Roadmap Terrain Hybrid Leaflet Keyboard sho…" at bounding box center [171, 101] width 194 height 106
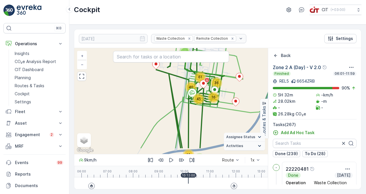
drag, startPoint x: 221, startPoint y: 135, endPoint x: 203, endPoint y: 117, distance: 25.4
click at [203, 117] on div "13 2 5 5 4 3 3 4 10 13 16 45 40 36 61 + − Satellite Roadmap Terrain Hybrid Leaf…" at bounding box center [171, 101] width 194 height 106
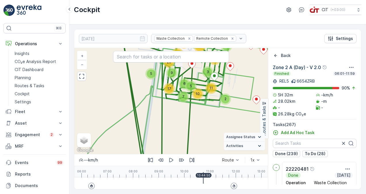
drag, startPoint x: 188, startPoint y: 179, endPoint x: 204, endPoint y: 181, distance: 16.2
click at [204, 181] on div at bounding box center [171, 184] width 180 height 12
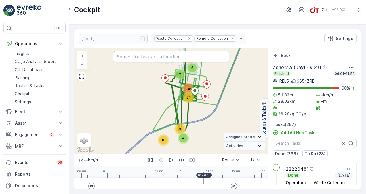
drag, startPoint x: 206, startPoint y: 145, endPoint x: 206, endPoint y: 111, distance: 34.2
click at [206, 111] on div "13 2 5 10 4 30 61 138 + − Satellite Roadmap Terrain Hybrid Leaflet Keyboard sho…" at bounding box center [171, 101] width 194 height 106
drag, startPoint x: 204, startPoint y: 182, endPoint x: 215, endPoint y: 182, distance: 10.6
click at [215, 182] on div at bounding box center [171, 184] width 180 height 12
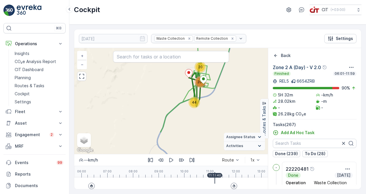
drag, startPoint x: 203, startPoint y: 141, endPoint x: 208, endPoint y: 108, distance: 33.0
click at [208, 108] on div "20 44 201 + − Satellite Roadmap Terrain Hybrid Leaflet Keyboard shortcuts Map D…" at bounding box center [171, 101] width 194 height 106
click at [214, 178] on div at bounding box center [171, 184] width 180 height 12
click at [214, 178] on div at bounding box center [214, 178] width 1 height 12
drag, startPoint x: 214, startPoint y: 178, endPoint x: 188, endPoint y: 183, distance: 25.9
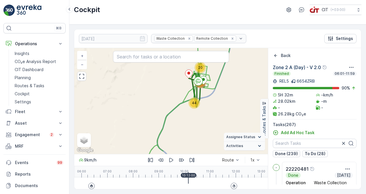
click at [188, 183] on div at bounding box center [188, 178] width 1 height 12
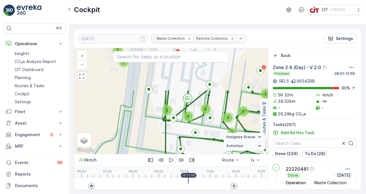
drag, startPoint x: 220, startPoint y: 78, endPoint x: 204, endPoint y: 131, distance: 55.3
click at [204, 131] on div "4 3 3 2 2 2 3 2 2 2 3 2 2 3 2 2 2 2 2 2 2 2 2 2 3 2 4 2 2 3 2 3 3 3 5 2 2 3 3 2…" at bounding box center [171, 101] width 194 height 106
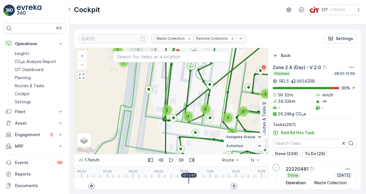
click at [188, 180] on div at bounding box center [171, 184] width 180 height 12
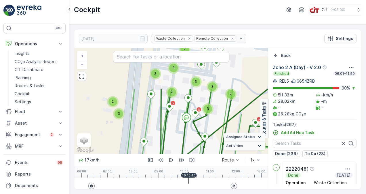
drag, startPoint x: 197, startPoint y: 85, endPoint x: 192, endPoint y: 136, distance: 52.0
click at [192, 136] on div "4 3 3 2 2 2 3 2 2 2 3 2 2 3 2 2 2 2 2 2 2 2 2 2 3 2 4 2 2 3 2 3 3 3 5 2 2 3 3 2…" at bounding box center [171, 101] width 194 height 106
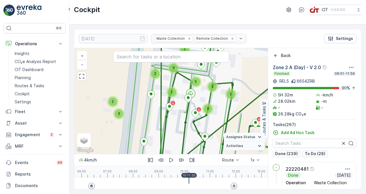
click at [189, 182] on div at bounding box center [171, 184] width 180 height 12
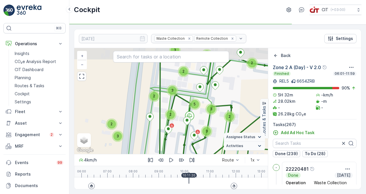
drag, startPoint x: 202, startPoint y: 97, endPoint x: 201, endPoint y: 120, distance: 22.5
click at [201, 120] on div "4 3 3 2 2 2 3 2 2 2 3 2 2 3 2 2 2 2 2 2 2 2 2 2 3 2 4 2 2 3 2 3 3 3 5 2 2 3 3 2…" at bounding box center [171, 101] width 194 height 106
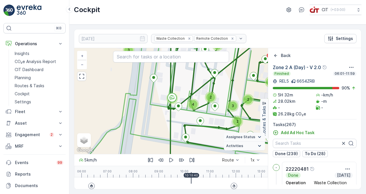
click at [191, 184] on div at bounding box center [191, 178] width 1 height 12
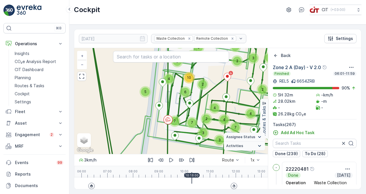
click at [192, 182] on div at bounding box center [171, 184] width 180 height 12
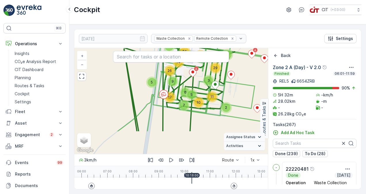
drag, startPoint x: 160, startPoint y: 141, endPoint x: 156, endPoint y: 107, distance: 34.5
click at [156, 107] on div "5 3 4 2 4 5 2 3 2 3 4 6 2 3 7 2 3 11 6 5 10 7 17 5 9 26 5 29 5 14 18 24 + − Sat…" at bounding box center [171, 101] width 194 height 106
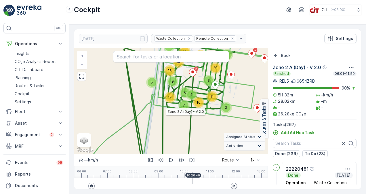
click at [193, 182] on div at bounding box center [171, 184] width 180 height 12
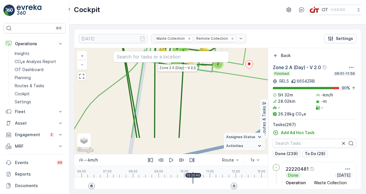
drag, startPoint x: 172, startPoint y: 114, endPoint x: 171, endPoint y: 77, distance: 36.8
click at [171, 77] on div "5 3 4 2 4 5 2 3 2 3 4 6 2 3 7 2 3 11 6 5 10 7 17 5 9 26 5 29 5 14 18 24 Zone 2 …" at bounding box center [171, 101] width 194 height 106
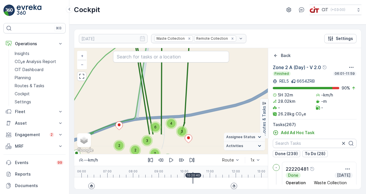
drag, startPoint x: 172, startPoint y: 109, endPoint x: 175, endPoint y: 89, distance: 20.9
click at [175, 89] on div "5 3 4 2 4 5 2 3 2 3 4 6 2 3 7 2 3 11 6 5 10 7 17 5 9 26 5 29 5 14 18 24 Zone 2 …" at bounding box center [171, 101] width 194 height 106
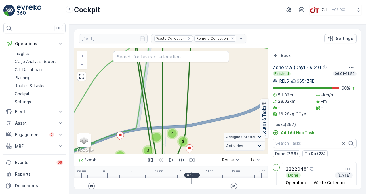
click at [192, 184] on div at bounding box center [171, 184] width 180 height 12
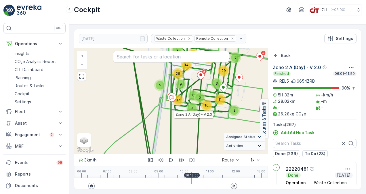
click at [171, 98] on icon at bounding box center [171, 97] width 5 height 1
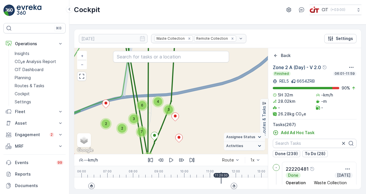
drag, startPoint x: 191, startPoint y: 180, endPoint x: 221, endPoint y: 187, distance: 30.7
click at [221, 187] on div at bounding box center [171, 184] width 180 height 12
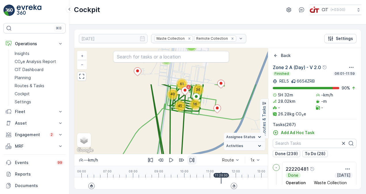
drag, startPoint x: 197, startPoint y: 138, endPoint x: 196, endPoint y: 158, distance: 20.2
click at [196, 158] on div "13 2 5 5 4 3 3 4 10 13 16 45 40 36 61 + − Satellite Roadmap Terrain Hybrid Leaf…" at bounding box center [171, 118] width 194 height 141
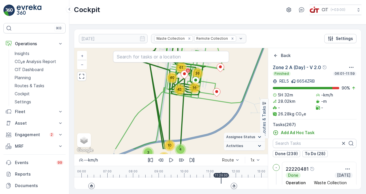
drag, startPoint x: 201, startPoint y: 145, endPoint x: 200, endPoint y: 125, distance: 19.9
click at [200, 125] on div "13 2 5 5 4 3 3 4 10 13 16 45 40 36 61 + − Satellite Roadmap Terrain Hybrid Leaf…" at bounding box center [171, 101] width 194 height 106
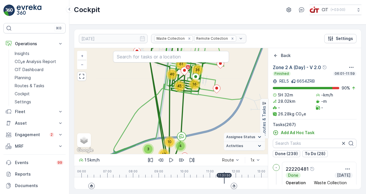
drag, startPoint x: 221, startPoint y: 181, endPoint x: 224, endPoint y: 182, distance: 3.0
click at [224, 182] on div at bounding box center [171, 184] width 180 height 12
click at [81, 183] on div at bounding box center [81, 184] width 0 height 12
click at [81, 184] on div at bounding box center [81, 184] width 0 height 12
click at [224, 184] on div at bounding box center [171, 184] width 180 height 12
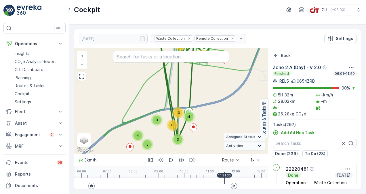
drag, startPoint x: 196, startPoint y: 143, endPoint x: 205, endPoint y: 114, distance: 30.7
click at [205, 114] on div "13 2 5 5 4 3 3 4 10 13 16 45 40 36 61 + − Satellite Roadmap Terrain Hybrid Leaf…" at bounding box center [171, 101] width 194 height 106
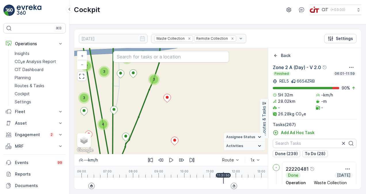
click at [223, 185] on div at bounding box center [171, 184] width 180 height 12
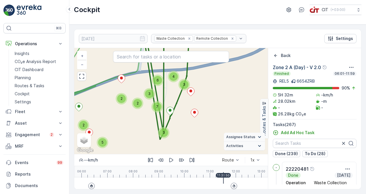
drag, startPoint x: 177, startPoint y: 140, endPoint x: 186, endPoint y: 125, distance: 17.2
click at [186, 125] on div "5 3 4 2 4 5 2 3 2 3 4 6 2 3 7 2 3 11 6 5 10 7 17 5 9 26 5 29 5 14 18 24 + − Sat…" at bounding box center [171, 101] width 194 height 106
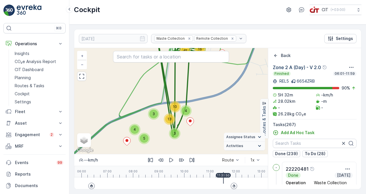
drag, startPoint x: 204, startPoint y: 93, endPoint x: 204, endPoint y: 107, distance: 14.1
click at [204, 107] on div "13 2 5 5 4 3 3 4 10 13 16 45 40 36 61 + − Satellite Roadmap Terrain Hybrid Leaf…" at bounding box center [171, 101] width 194 height 106
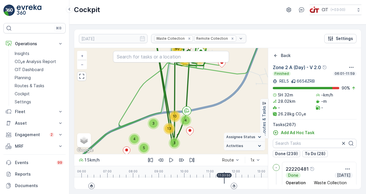
click at [81, 183] on div at bounding box center [81, 184] width 0 height 12
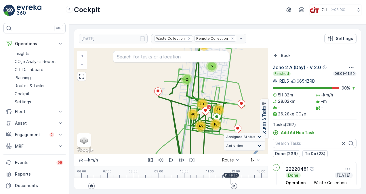
click at [231, 182] on div at bounding box center [171, 184] width 180 height 12
click at [233, 185] on icon at bounding box center [233, 185] width 3 height 3
click at [233, 179] on icon at bounding box center [232, 177] width 3 height 3
click at [92, 186] on icon at bounding box center [91, 185] width 3 height 3
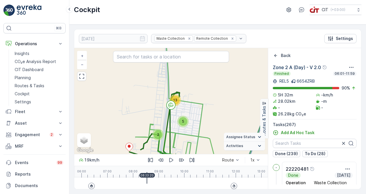
drag, startPoint x: 90, startPoint y: 184, endPoint x: 147, endPoint y: 188, distance: 56.6
click at [81, 188] on div at bounding box center [81, 184] width 0 height 12
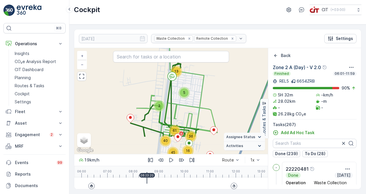
drag, startPoint x: 223, startPoint y: 116, endPoint x: 224, endPoint y: 85, distance: 31.1
click at [224, 85] on div "13 2 5 5 4 3 3 4 10 13 16 45 40 36 61 + − Satellite Roadmap Terrain Hybrid Leaf…" at bounding box center [171, 101] width 194 height 106
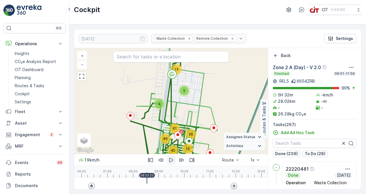
click at [171, 159] on icon "button" at bounding box center [171, 160] width 4 height 4
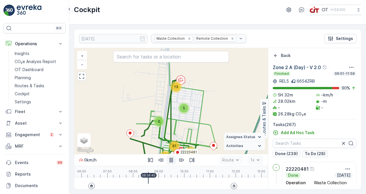
drag, startPoint x: 235, startPoint y: 93, endPoint x: 235, endPoint y: 108, distance: 14.7
click at [235, 108] on div "13 2 5 5 4 3 3 4 10 13 16 45 40 36 61 22220481 + − Satellite Roadmap Terrain Hy…" at bounding box center [171, 101] width 194 height 106
click at [81, 183] on div at bounding box center [81, 184] width 0 height 12
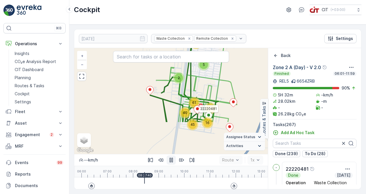
drag, startPoint x: 209, startPoint y: 106, endPoint x: 214, endPoint y: 90, distance: 17.5
click at [214, 90] on div "13 2 5 5 4 3 3 4 10 13 16 45 40 36 61 22220481 + − Satellite Roadmap Terrain Hy…" at bounding box center [171, 101] width 194 height 106
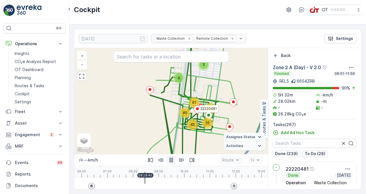
click at [135, 184] on div at bounding box center [171, 184] width 180 height 12
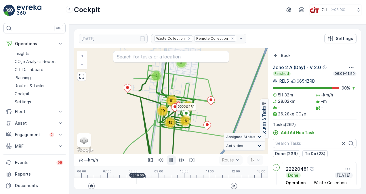
drag, startPoint x: 210, startPoint y: 104, endPoint x: 217, endPoint y: 113, distance: 10.7
click at [217, 113] on div "13 2 5 5 4 3 3 4 10 13 16 45 40 36 61 22220481 + − Satellite Roadmap Terrain Hy…" at bounding box center [171, 101] width 194 height 106
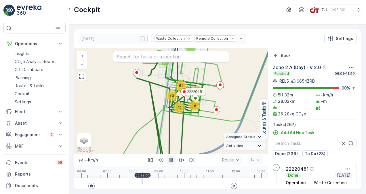
drag, startPoint x: 216, startPoint y: 78, endPoint x: 229, endPoint y: 100, distance: 25.4
click at [229, 100] on div "13 2 5 5 4 3 3 4 10 13 16 45 40 36 61 22220481 + − Satellite Roadmap Terrain Hy…" at bounding box center [171, 101] width 194 height 106
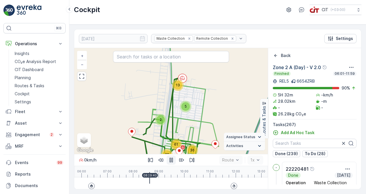
drag, startPoint x: 230, startPoint y: 78, endPoint x: 230, endPoint y: 131, distance: 53.2
click at [230, 131] on div "13 2 5 5 4 3 3 4 10 13 16 45 40 36 61 + − Satellite Roadmap Terrain Hybrid Leaf…" at bounding box center [171, 101] width 194 height 106
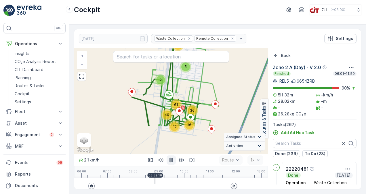
drag, startPoint x: 232, startPoint y: 115, endPoint x: 232, endPoint y: 75, distance: 39.7
click at [232, 75] on div "13 2 5 5 4 3 3 4 10 13 16 45 40 36 61 + − Satellite Roadmap Terrain Hybrid Leaf…" at bounding box center [171, 101] width 194 height 106
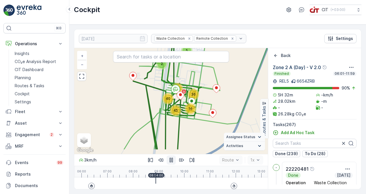
drag, startPoint x: 233, startPoint y: 111, endPoint x: 234, endPoint y: 95, distance: 16.2
click at [234, 95] on div "13 2 5 5 4 3 3 4 10 13 16 45 40 36 61 + − Satellite Roadmap Terrain Hybrid Leaf…" at bounding box center [171, 101] width 194 height 106
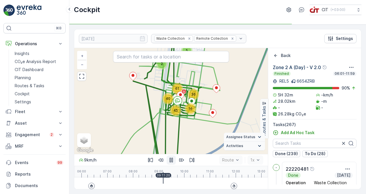
click at [172, 158] on icon "button" at bounding box center [170, 160] width 3 height 5
click at [169, 162] on icon "button" at bounding box center [171, 160] width 4 height 4
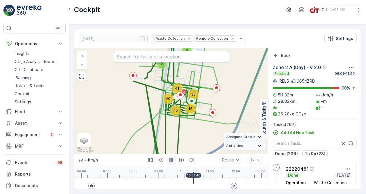
click at [192, 184] on div at bounding box center [171, 184] width 180 height 12
click at [190, 184] on div at bounding box center [171, 184] width 180 height 12
click at [171, 159] on icon "button" at bounding box center [170, 160] width 3 height 5
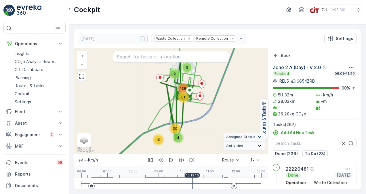
click at [170, 160] on icon "button" at bounding box center [171, 160] width 6 height 6
click at [170, 160] on icon "button" at bounding box center [170, 160] width 3 height 5
click at [192, 182] on div at bounding box center [171, 184] width 180 height 12
click at [172, 159] on icon "button" at bounding box center [171, 160] width 6 height 6
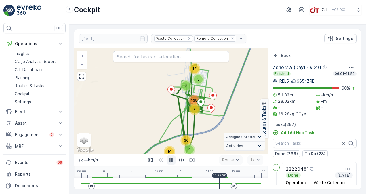
drag, startPoint x: 200, startPoint y: 105, endPoint x: 211, endPoint y: 117, distance: 16.3
click at [211, 117] on div "13 2 5 10 4 30 61 138 + − Satellite Roadmap Terrain Hybrid Leaflet Keyboard sho…" at bounding box center [171, 101] width 194 height 106
click at [169, 160] on icon "button" at bounding box center [171, 160] width 6 height 6
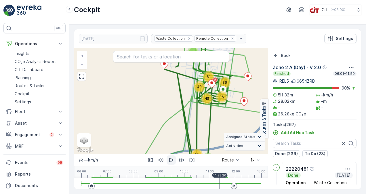
click at [170, 160] on icon "button" at bounding box center [171, 160] width 6 height 6
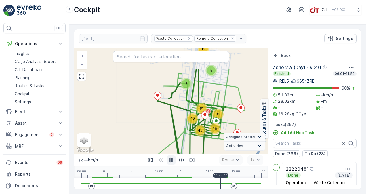
drag, startPoint x: 199, startPoint y: 122, endPoint x: 182, endPoint y: 132, distance: 19.1
click at [189, 148] on div "13 2 5 5 4 3 3 4 10 13 16 45 40 36 61 + − Satellite Roadmap Terrain Hybrid Leaf…" at bounding box center [171, 101] width 194 height 106
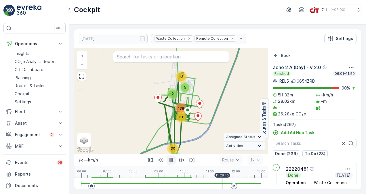
drag, startPoint x: 183, startPoint y: 130, endPoint x: 191, endPoint y: 135, distance: 9.5
click at [191, 135] on div "13 2 5 10 4 30 61 138 + − Satellite Roadmap Terrain Hybrid Leaflet Keyboard sho…" at bounding box center [171, 101] width 194 height 106
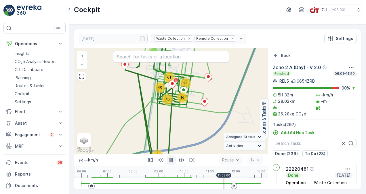
click at [210, 175] on div "13 2 5 5 4 3 3 4 10 13 16 45 40 36 61 + − Satellite Roadmap Terrain Hybrid Leaf…" at bounding box center [171, 118] width 194 height 141
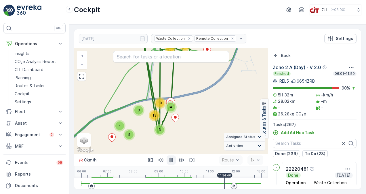
click at [173, 161] on icon "button" at bounding box center [171, 160] width 6 height 6
click at [223, 183] on div at bounding box center [171, 184] width 180 height 12
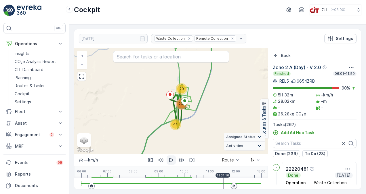
click at [171, 160] on icon "button" at bounding box center [171, 160] width 6 height 6
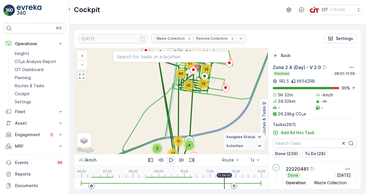
drag, startPoint x: 163, startPoint y: 120, endPoint x: 216, endPoint y: 134, distance: 55.1
click at [216, 134] on div "13 2 5 5 4 3 3 4 10 13 16 45 40 36 61 + − Satellite Roadmap Terrain Hybrid Leaf…" at bounding box center [171, 101] width 194 height 106
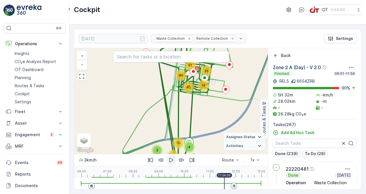
click at [170, 159] on icon "button" at bounding box center [171, 160] width 6 height 6
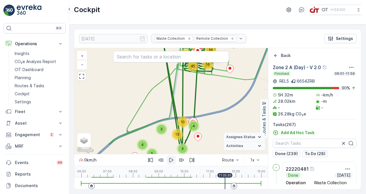
drag, startPoint x: 223, startPoint y: 119, endPoint x: 228, endPoint y: 97, distance: 22.5
click at [228, 97] on div "13 2 5 5 4 3 3 4 10 13 16 45 40 36 61 + − Satellite Roadmap Terrain Hybrid Leaf…" at bounding box center [171, 101] width 194 height 106
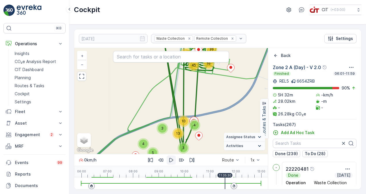
click at [168, 161] on button "button" at bounding box center [171, 159] width 9 height 9
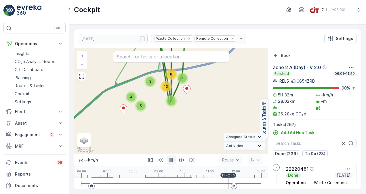
click at [168, 161] on button "button" at bounding box center [171, 159] width 9 height 9
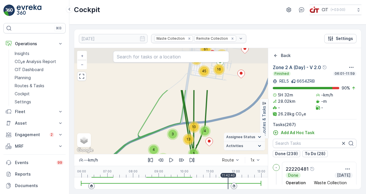
drag, startPoint x: 162, startPoint y: 112, endPoint x: 184, endPoint y: 165, distance: 57.6
click at [184, 165] on div "13 2 5 5 4 3 3 4 10 13 16 45 40 36 61 + − Satellite Roadmap Terrain Hybrid Leaf…" at bounding box center [171, 118] width 194 height 141
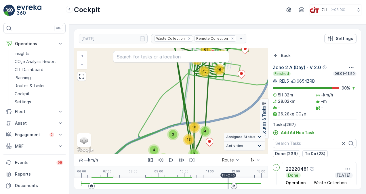
click at [227, 184] on div at bounding box center [171, 184] width 180 height 12
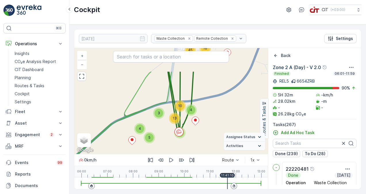
drag, startPoint x: 216, startPoint y: 124, endPoint x: 219, endPoint y: 146, distance: 22.0
click at [219, 146] on div "13 2 5 5 4 3 3 4 10 13 16 45 40 36 61 + − Satellite Roadmap Terrain Hybrid Leaf…" at bounding box center [171, 101] width 194 height 106
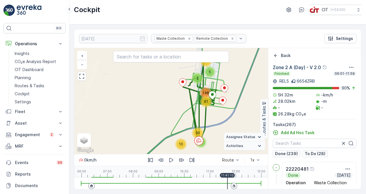
click at [171, 161] on icon "button" at bounding box center [171, 160] width 6 height 6
click at [170, 161] on icon "button" at bounding box center [170, 160] width 3 height 5
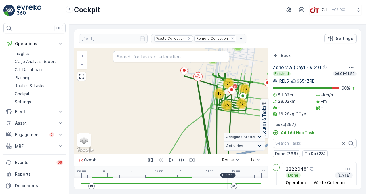
drag, startPoint x: 191, startPoint y: 89, endPoint x: 194, endPoint y: 135, distance: 45.8
click at [193, 135] on div "13 2 5 5 4 3 3 4 10 13 16 45 40 36 61 + − Satellite Roadmap Terrain Hybrid Leaf…" at bounding box center [171, 101] width 194 height 106
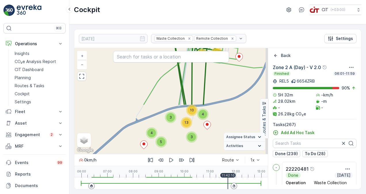
drag, startPoint x: 188, startPoint y: 130, endPoint x: 163, endPoint y: 69, distance: 65.9
click at [163, 69] on div "13 2 5 5 4 3 3 4 10 13 16 45 40 36 61 + − Satellite Roadmap Terrain Hybrid Leaf…" at bounding box center [171, 101] width 194 height 106
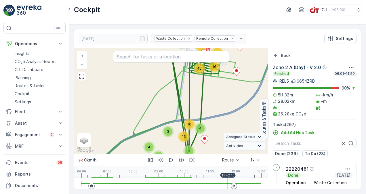
drag, startPoint x: 167, startPoint y: 100, endPoint x: 161, endPoint y: 121, distance: 21.1
click at [161, 121] on div "13 2 5 5 4 3 3 4 10 13 16 45 40 36 61 + − Satellite Roadmap Terrain Hybrid Leaf…" at bounding box center [171, 101] width 194 height 106
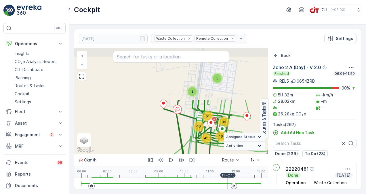
drag, startPoint x: 156, startPoint y: 82, endPoint x: 165, endPoint y: 141, distance: 59.6
click at [165, 141] on div "13 2 5 5 4 3 3 4 10 13 16 45 40 36 61 + − Satellite Roadmap Terrain Hybrid Leaf…" at bounding box center [171, 101] width 194 height 106
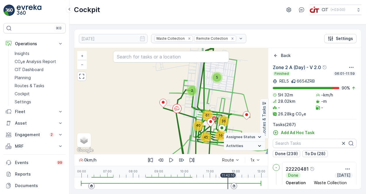
drag, startPoint x: 163, startPoint y: 135, endPoint x: 161, endPoint y: 130, distance: 4.6
click at [161, 130] on div "13 2 5 5 4 3 3 4 10 13 16 45 40 36 61 + − Satellite Roadmap Terrain Hybrid Leaf…" at bounding box center [171, 101] width 194 height 106
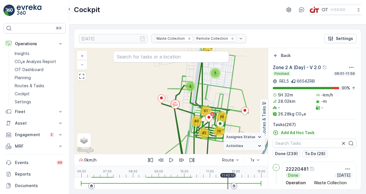
click at [173, 160] on icon "button" at bounding box center [171, 160] width 4 height 4
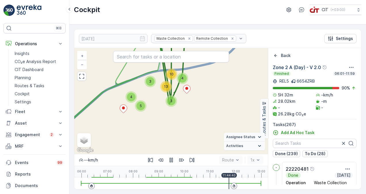
click at [170, 159] on icon "button" at bounding box center [171, 160] width 6 height 6
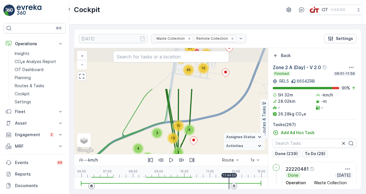
drag, startPoint x: 138, startPoint y: 69, endPoint x: 145, endPoint y: 122, distance: 53.4
click at [145, 122] on div "13 2 5 5 4 3 3 4 10 13 16 45 40 36 61 + − Satellite Roadmap Terrain Hybrid Leaf…" at bounding box center [171, 101] width 194 height 106
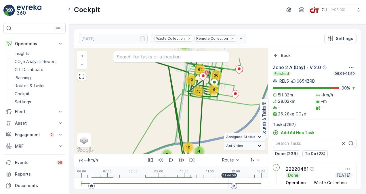
drag, startPoint x: 147, startPoint y: 87, endPoint x: 156, endPoint y: 106, distance: 20.3
click at [156, 106] on div "13 2 5 5 4 3 3 4 10 13 16 45 40 36 61 + − Satellite Roadmap Terrain Hybrid Leaf…" at bounding box center [171, 101] width 194 height 106
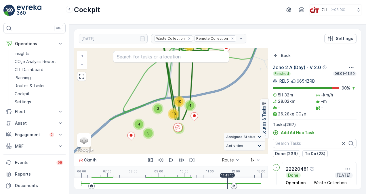
click at [227, 183] on div at bounding box center [171, 183] width 180 height 1
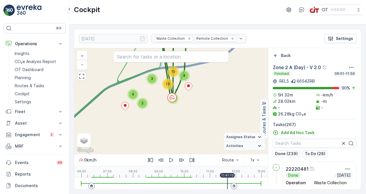
click at [172, 98] on icon at bounding box center [172, 99] width 4 height 2
click at [173, 97] on circle at bounding box center [172, 97] width 9 height 9
click at [168, 162] on icon "button" at bounding box center [171, 160] width 6 height 6
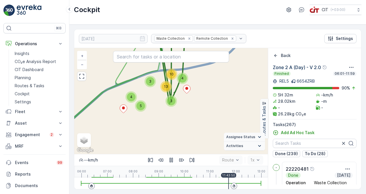
click at [170, 162] on icon "button" at bounding box center [171, 160] width 6 height 6
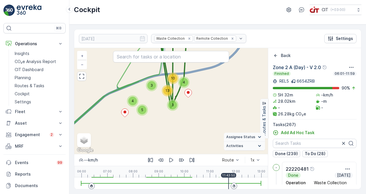
drag, startPoint x: 196, startPoint y: 110, endPoint x: 205, endPoint y: 133, distance: 24.6
click at [203, 129] on div "13 2 5 5 4 3 3 4 10 13 16 45 40 36 61 + − Satellite Roadmap Terrain Hybrid Leaf…" at bounding box center [171, 101] width 194 height 106
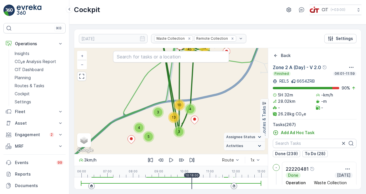
click at [192, 179] on div at bounding box center [171, 184] width 180 height 12
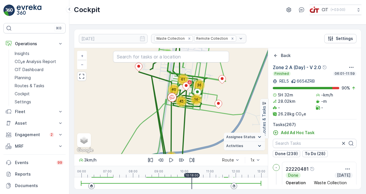
click at [184, 184] on div at bounding box center [171, 183] width 180 height 1
click at [188, 183] on div at bounding box center [171, 183] width 180 height 1
click at [191, 182] on div at bounding box center [171, 184] width 180 height 12
click at [206, 182] on div at bounding box center [171, 184] width 180 height 12
click at [216, 182] on div at bounding box center [171, 184] width 180 height 12
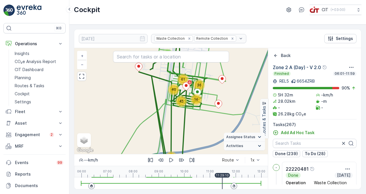
click at [222, 182] on div at bounding box center [171, 184] width 180 height 12
click at [223, 184] on div at bounding box center [171, 184] width 180 height 12
click at [192, 183] on div at bounding box center [171, 184] width 180 height 12
click at [222, 183] on div at bounding box center [171, 183] width 180 height 1
click at [113, 182] on div at bounding box center [171, 184] width 180 height 12
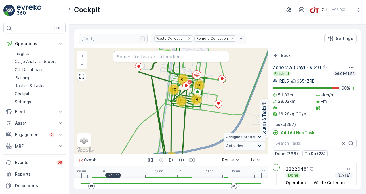
click at [113, 182] on div at bounding box center [113, 184] width 1 height 12
click at [115, 182] on div at bounding box center [171, 184] width 180 height 12
click at [120, 182] on div at bounding box center [171, 184] width 180 height 12
click at [130, 182] on div at bounding box center [171, 184] width 180 height 12
click at [138, 182] on div at bounding box center [171, 184] width 180 height 12
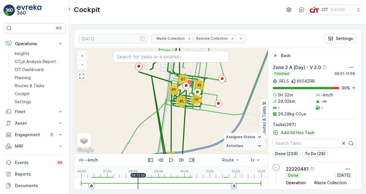
click at [140, 183] on div at bounding box center [171, 184] width 180 height 12
click at [141, 183] on div at bounding box center [171, 183] width 180 height 1
click at [316, 145] on input "text" at bounding box center [315, 143] width 84 height 9
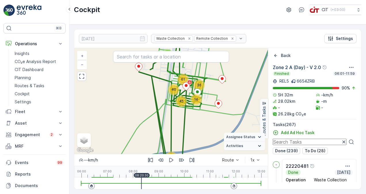
paste input "Z2-BDA-2186"
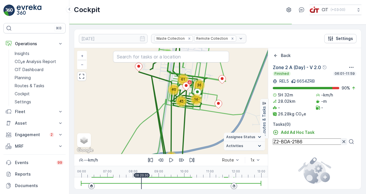
type input "Z2-BDA-2186"
click at [342, 143] on icon "button" at bounding box center [343, 141] width 3 height 3
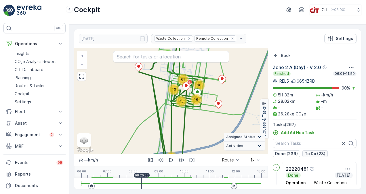
click at [311, 153] on p "To Do (28)" at bounding box center [315, 154] width 21 height 6
click at [314, 175] on div "To Do [DATE]" at bounding box center [319, 175] width 67 height 6
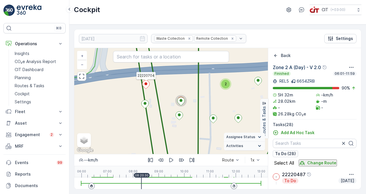
click at [144, 85] on icon at bounding box center [145, 85] width 7 height 8
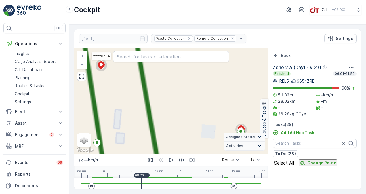
scroll to position [1033, 0]
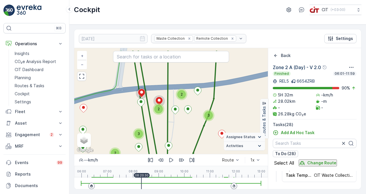
drag, startPoint x: 118, startPoint y: 96, endPoint x: 121, endPoint y: 118, distance: 23.0
click at [121, 118] on div "4 3 3 2 3 4 2 2 3 2 2 2 3 4 2 3 2 4 4 2 4 7 2 3 3 7 7 5 2 6 3 10 4 9 2 2 4 3 9 …" at bounding box center [171, 101] width 194 height 106
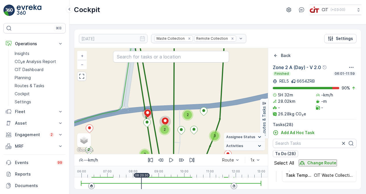
drag, startPoint x: 149, startPoint y: 71, endPoint x: 160, endPoint y: 104, distance: 34.8
click at [160, 104] on div "4 3 3 2 3 4 2 2 3 2 2 2 3 4 2 3 2 4 4 2 4 7 2 3 3 7 7 5 2 6 3 10 4 9 2 2 4 3 9 …" at bounding box center [171, 101] width 194 height 106
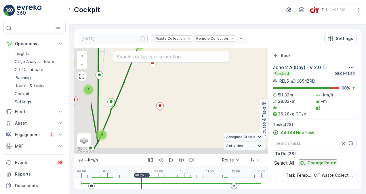
drag, startPoint x: 113, startPoint y: 123, endPoint x: 149, endPoint y: 107, distance: 39.4
click at [149, 107] on div "4 3 3 2 3 4 2 2 3 2 2 2 3 4 2 3 2 4 4 2 4 7 2 3 3 7 7 5 2 6 3 10 4 9 2 2 4 3 9 …" at bounding box center [171, 101] width 194 height 106
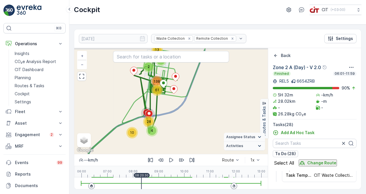
drag, startPoint x: 144, startPoint y: 92, endPoint x: 155, endPoint y: 104, distance: 16.1
click at [155, 104] on div "13 2 5 10 4 28 61 138 + − Satellite Roadmap Terrain Hybrid Leaflet Keyboard sho…" at bounding box center [171, 101] width 194 height 106
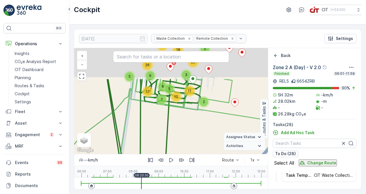
drag, startPoint x: 163, startPoint y: 126, endPoint x: 164, endPoint y: 132, distance: 6.0
click at [164, 132] on div "5 3 4 2 4 5 2 3 2 3 4 4 2 3 7 2 3 11 6 5 10 7 17 5 9 26 5 29 5 14 18 24 + − Sat…" at bounding box center [171, 101] width 194 height 106
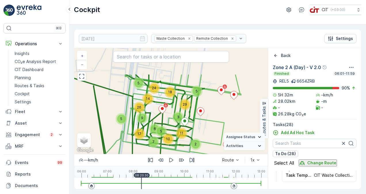
drag, startPoint x: 237, startPoint y: 72, endPoint x: 219, endPoint y: 128, distance: 58.9
click at [220, 128] on div "5 3 4 2 4 5 2 3 2 3 4 4 2 3 7 2 3 11 6 5 10 7 17 5 9 26 5 29 5 14 18 24 + − Sat…" at bounding box center [171, 101] width 194 height 106
